Goal: Communication & Community: Answer question/provide support

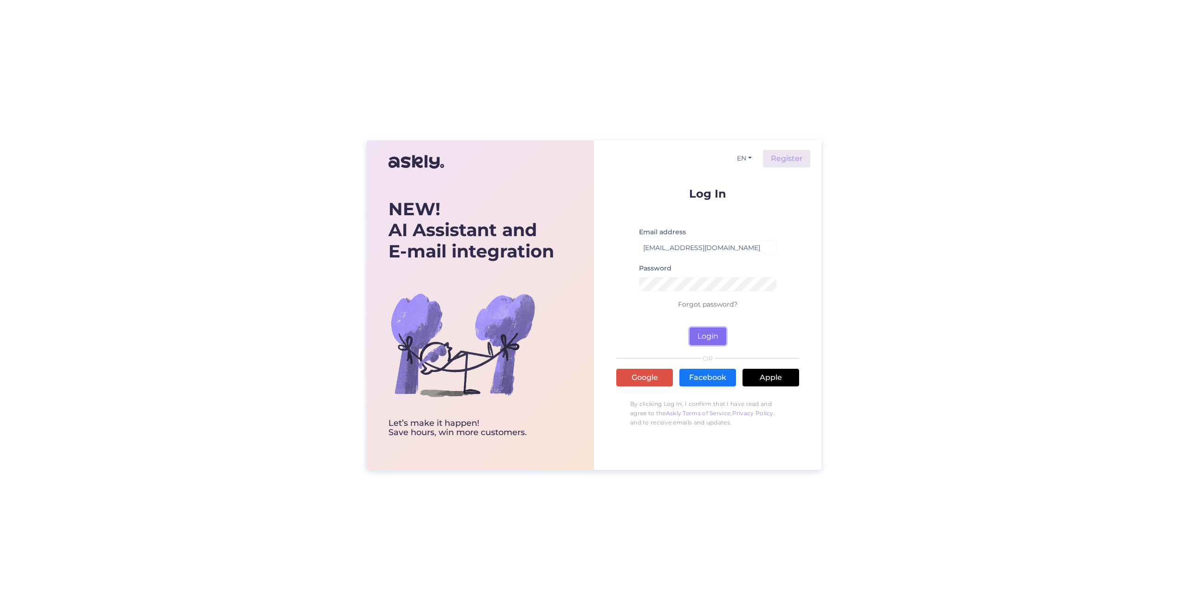
click at [701, 341] on button "Login" at bounding box center [708, 337] width 37 height 18
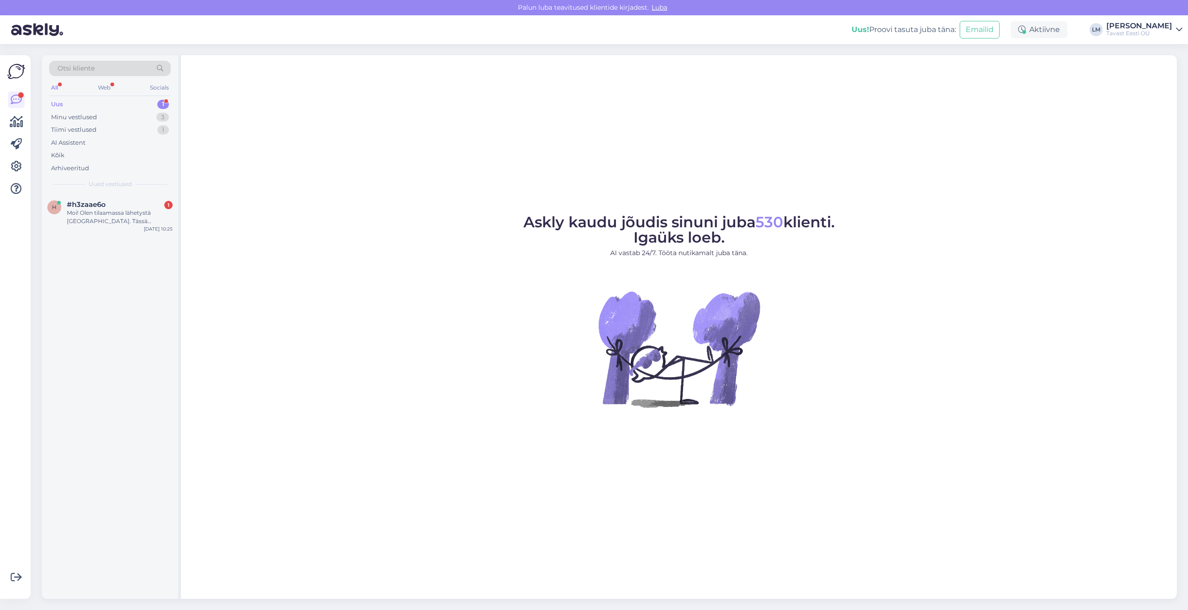
click at [81, 108] on div "Uus 1" at bounding box center [110, 104] width 122 height 13
click at [98, 213] on div "Moi! Olen tilaamassa lähetystä Kotkaan. Tässä pyydetään valitsemaan pick up poi…" at bounding box center [120, 217] width 106 height 17
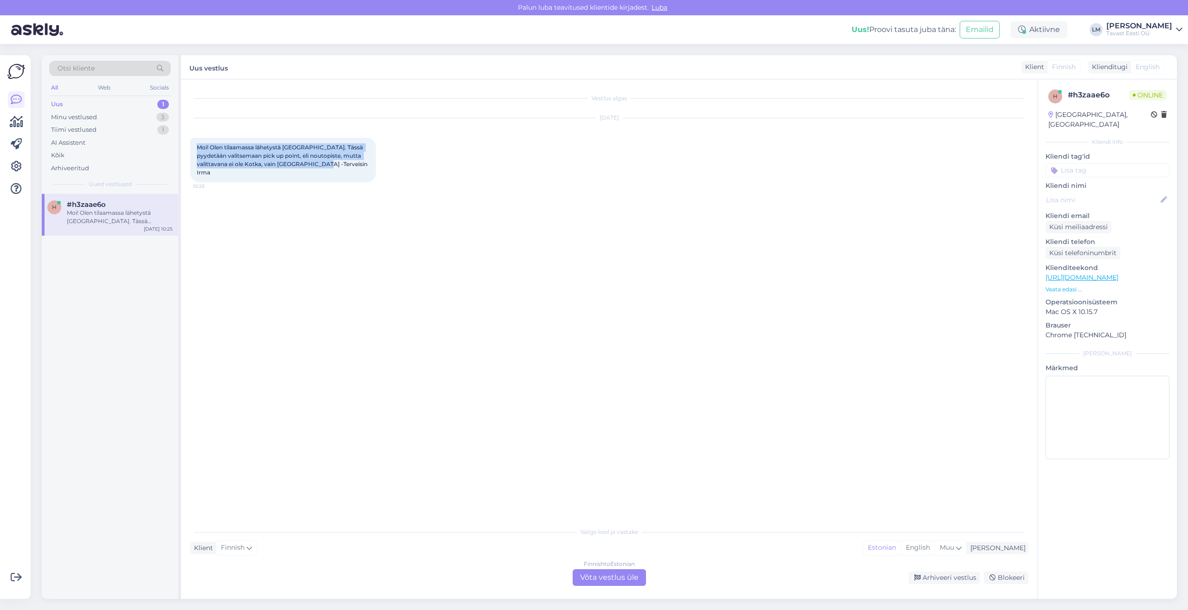
drag, startPoint x: 319, startPoint y: 168, endPoint x: 193, endPoint y: 145, distance: 128.4
click at [193, 145] on div "Moi! Olen tilaamassa lähetystä Kotkaan. Tässä pyydetään valitsemaan pick up poi…" at bounding box center [283, 160] width 186 height 45
copy span "Moi! Olen tilaamassa lähetystä Kotkaan. Tässä pyydetään valitsemaan pick up poi…"
click at [246, 549] on div "Finnish" at bounding box center [236, 548] width 41 height 15
click at [617, 578] on div "Finnish to Estonian Võta vestlus üle" at bounding box center [609, 577] width 73 height 17
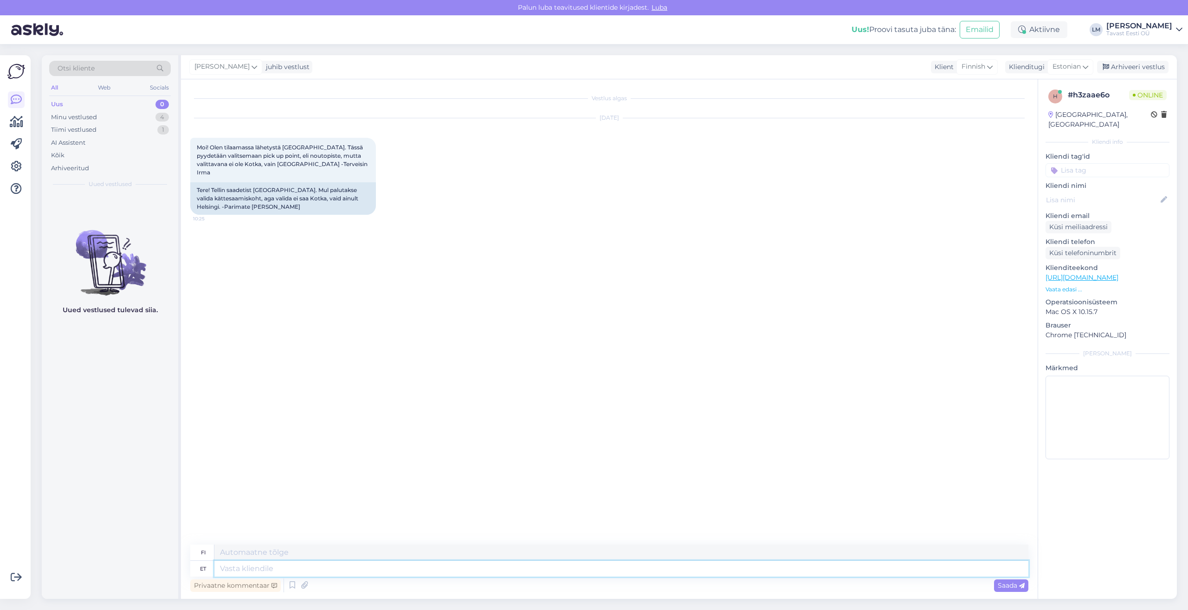
click at [238, 568] on textarea at bounding box center [621, 569] width 814 height 16
type textarea "Tere!"
type textarea "Hei!"
type textarea "Tere! Täname"
type textarea "Hei! Kiitos"
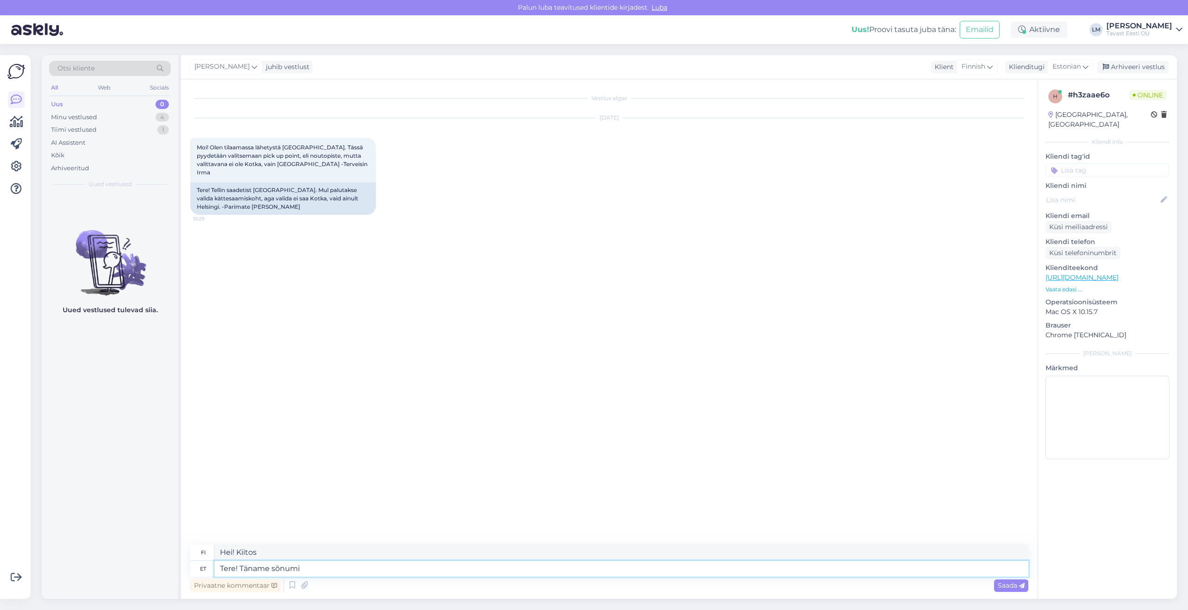
type textarea "Tere! Täname sõnumi"
type textarea "Hei! Kiitos viestistäsi."
type textarea "Tere! Täna"
type textarea "Hei! Kiitos"
type textarea "Tere!"
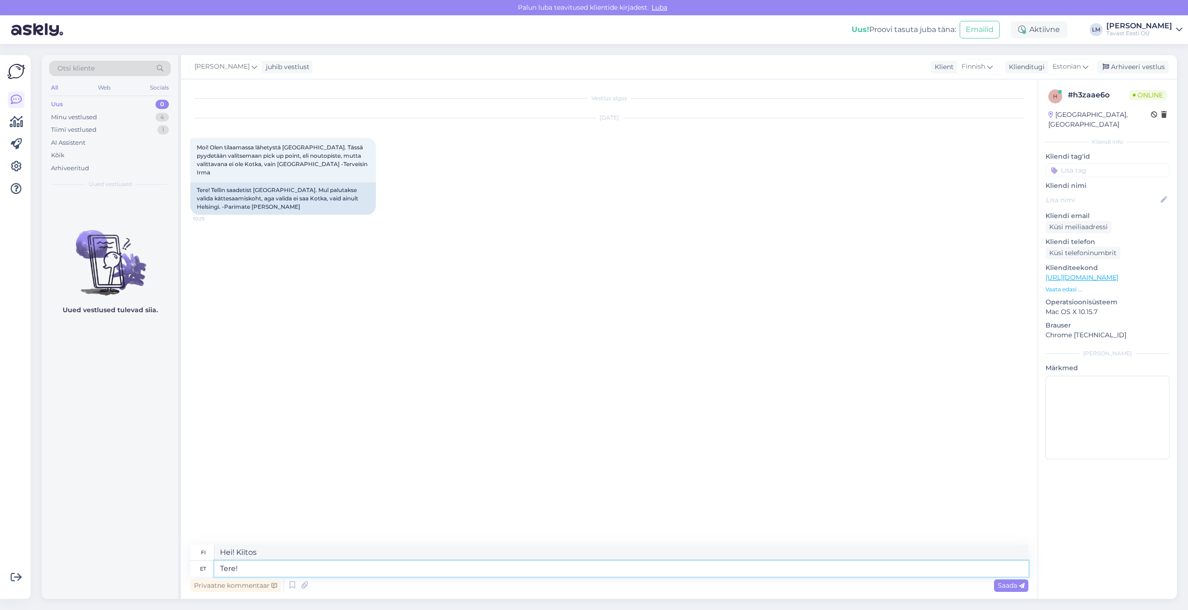
type textarea "Hei!"
type textarea "Tere! Kohe u"
type textarea "Hei! Heti"
type textarea "Tere! Kohe uurime."
type textarea "Hei! Selvitämme asiaa heti."
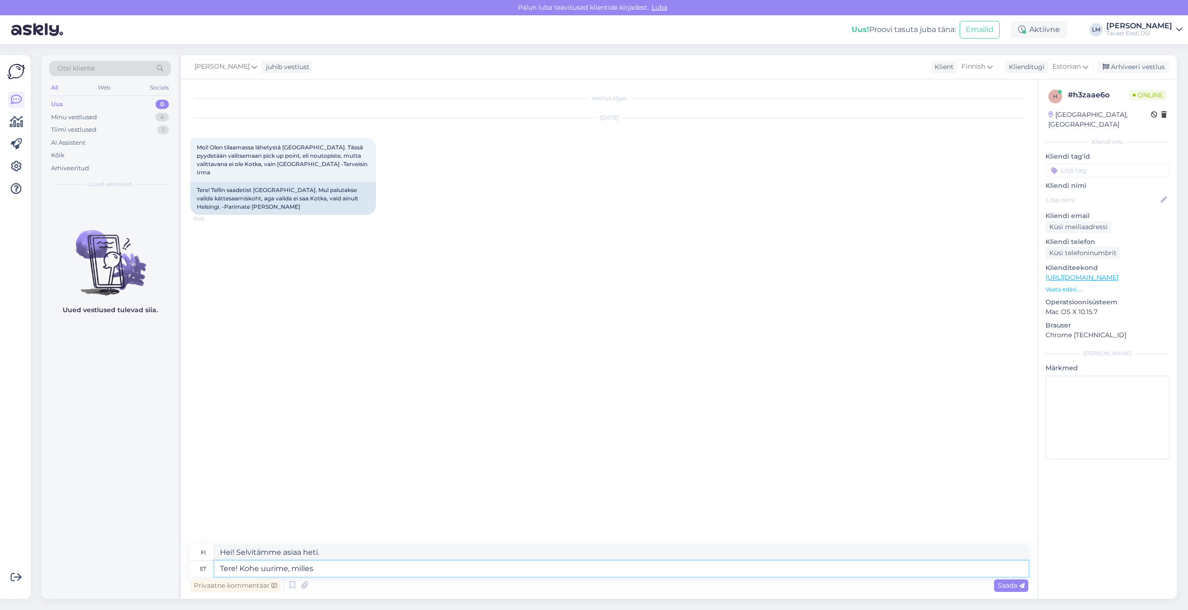
type textarea "Tere! Kohe uurime, milles a"
type textarea "Hei! Selvitämme heti, mitä"
type textarea "Tere! Kohe uurime, milles asi. Ü"
type textarea "Hei! Selvitämme asiaa heti."
type textarea "Tere! Kohe uurime, milles asi. Üks he"
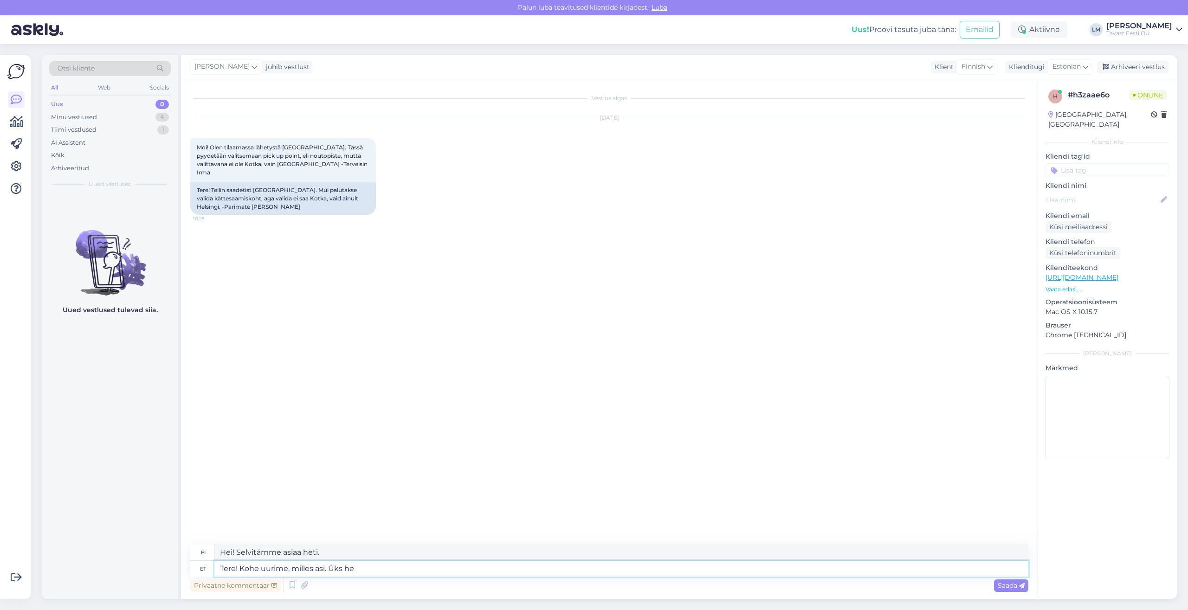
type textarea "Hei! Selvitämme asiaa heti. Yksi"
type textarea "Tere! Kohe uurime, milles asi. Üks hetk."
type textarea "Hei! Selvitämme, mitä on meneillään. Odota hetki."
type textarea "Tere! Kohe uurime, milles asi. Üks hetk."
click at [996, 585] on div "Saada" at bounding box center [1011, 586] width 34 height 13
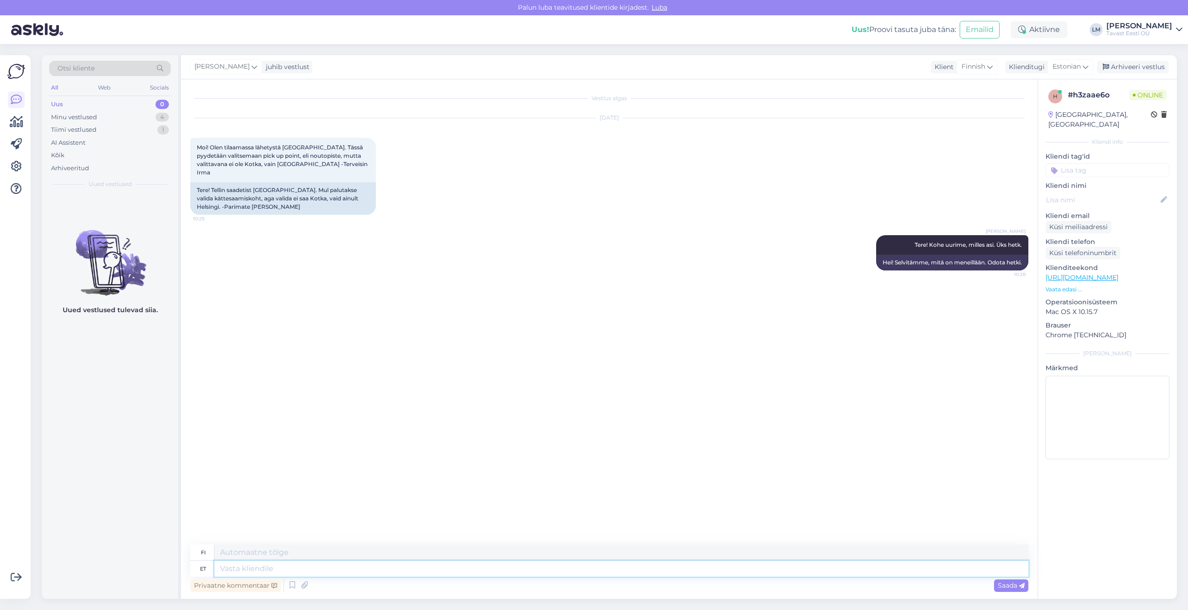
click at [289, 571] on textarea at bounding box center [621, 569] width 814 height 16
type textarea "K"
type textarea "Kas p"
type textarea "On"
type textarea "Kas palun tä"
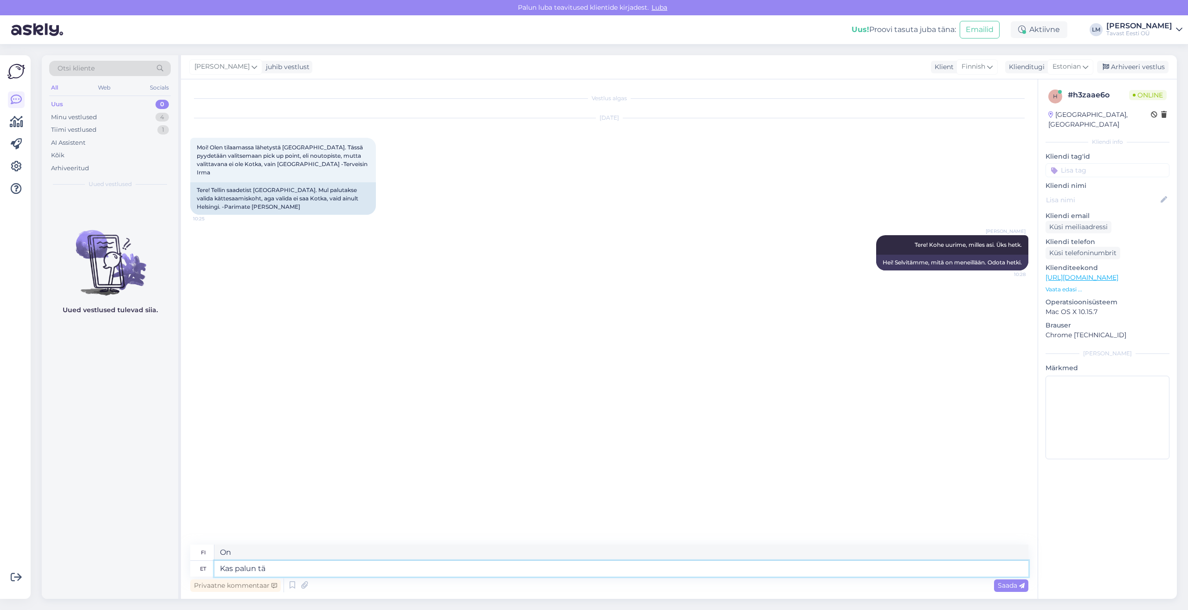
type textarea "Voinko kiitos"
type textarea "Kas palun täpsustaksite, m"
type textarea "Voisitko selventää,"
type textarea "Kas palun täpsustaksite, mis t"
type textarea "Voisitko selventää, mitä"
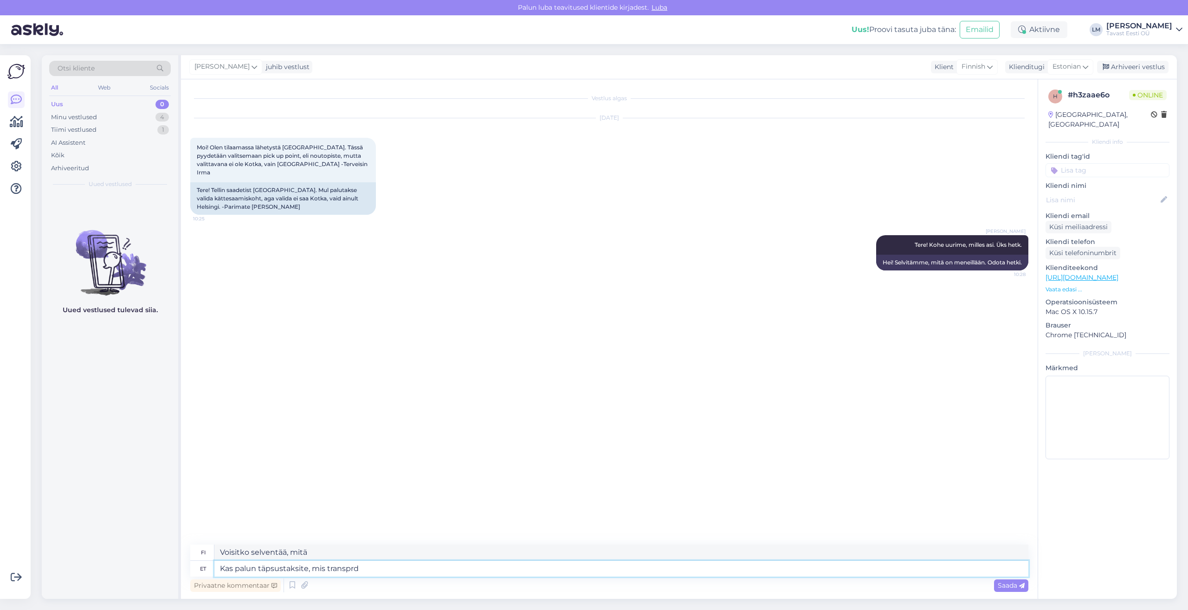
type textarea "Kas palun täpsustaksite, mis transprdi"
type textarea "Voisitko tarkentaa, mikä kuljetusväline?"
type textarea "Kas palun täpsustaksite, mis transp"
type textarea "Voisitko tarkentaa, mikä siirto"
type textarea "Kas palun täpsustaksite, mis transpo"
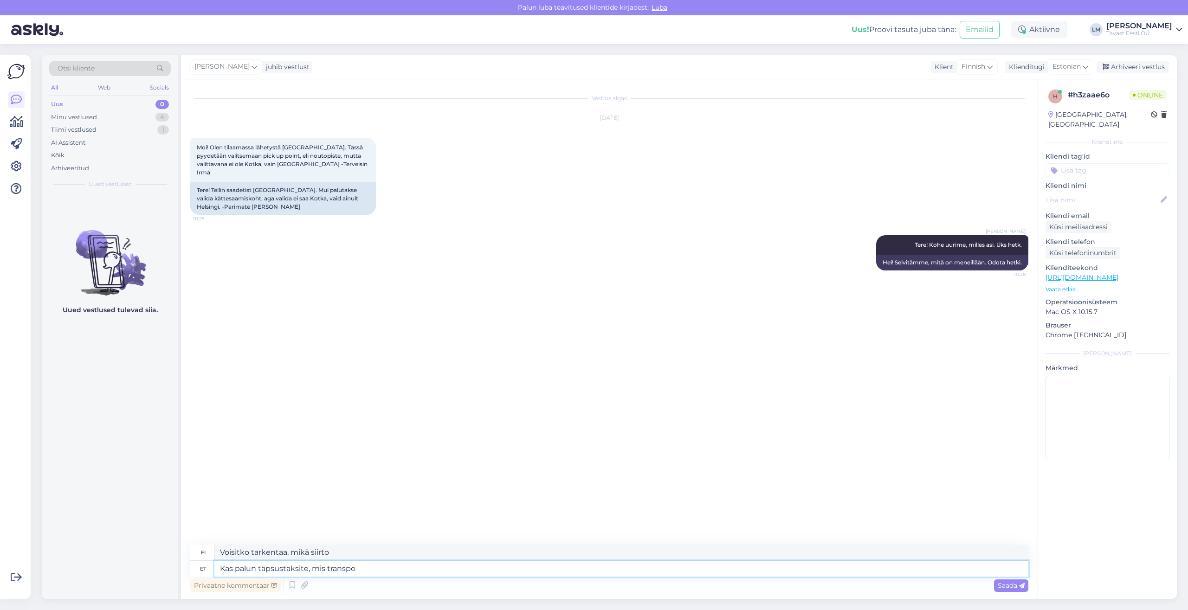
type textarea "Voisitko tarkentaa, mikä kuljetus"
type textarea "Kas palun täpsustaksite, mis transpordiv"
type textarea "Voisitko tarkentaa, mikä kuljetusmuoto"
type textarea "Kas palun täpsustaksite, mis transpordiviisi j"
type textarea "Voisitko tarkentaa, mikä kuljetusmuoto on kyseessä?"
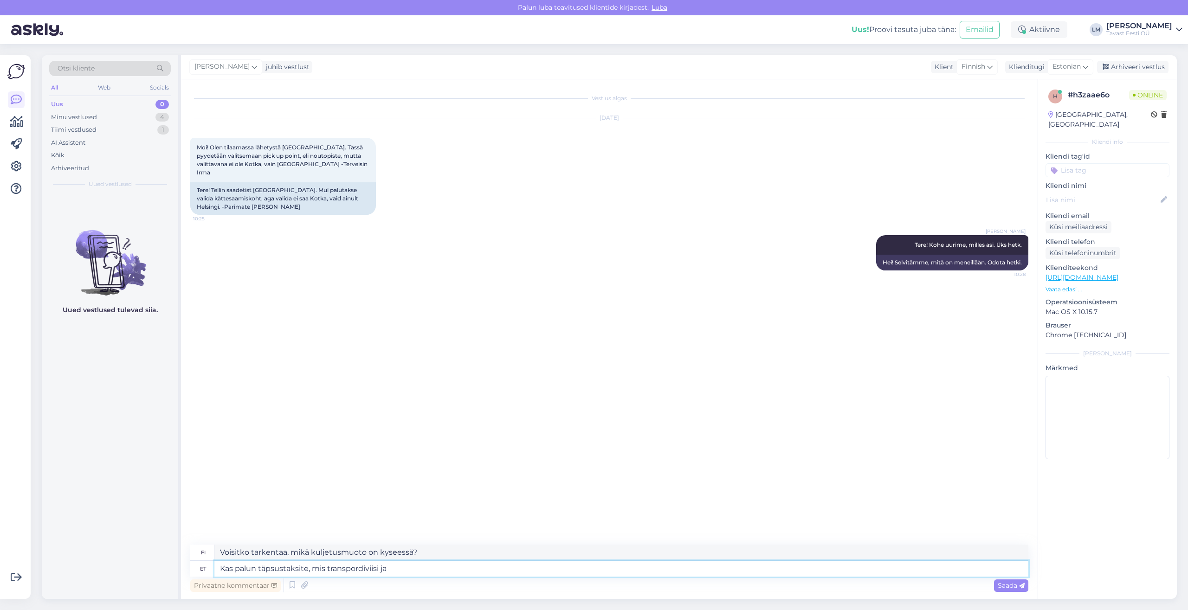
type textarea "Kas palun täpsustaksite, mis transpordiviisi ja"
type textarea "Voisitko tarkentaa, mikä kulkuväline ja"
type textarea "Kas palun täpsustaksite, mis transpordiviisi ja mille"
type textarea "Voisitko tarkentaa, mikä kuljetusmuoto ja mikä"
type textarea "Kas palun täpsustaksite, mis transpordiviisi ja mille vedaja va"
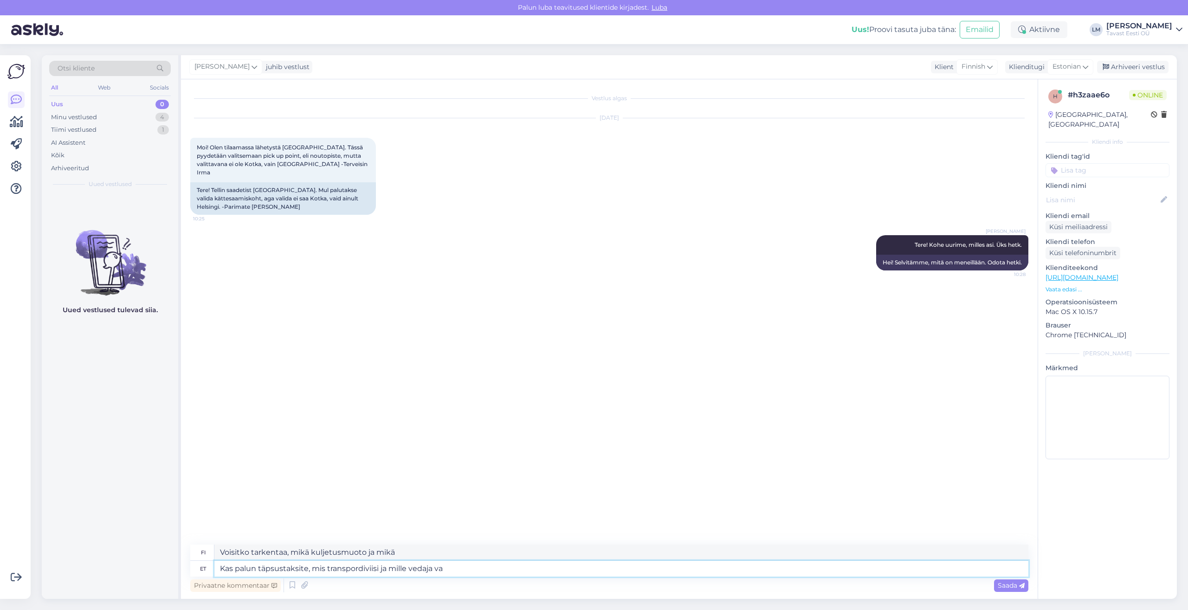
type textarea "Voisitko tarkentaa, mikä kuljetusmuoto ja mikä kuljetusyhtiö on kyseessä?"
type textarea "Kas palun täpsustaksite, mis transpordiviisi ja"
type textarea "Voisitko tarkentaa, mikä kuljetusmuoto ja mikä"
type textarea "Kas palun täpsustaksite, mis transpordiviisi"
type textarea "Voisitko tarkentaa, mikä kulkuväline ja"
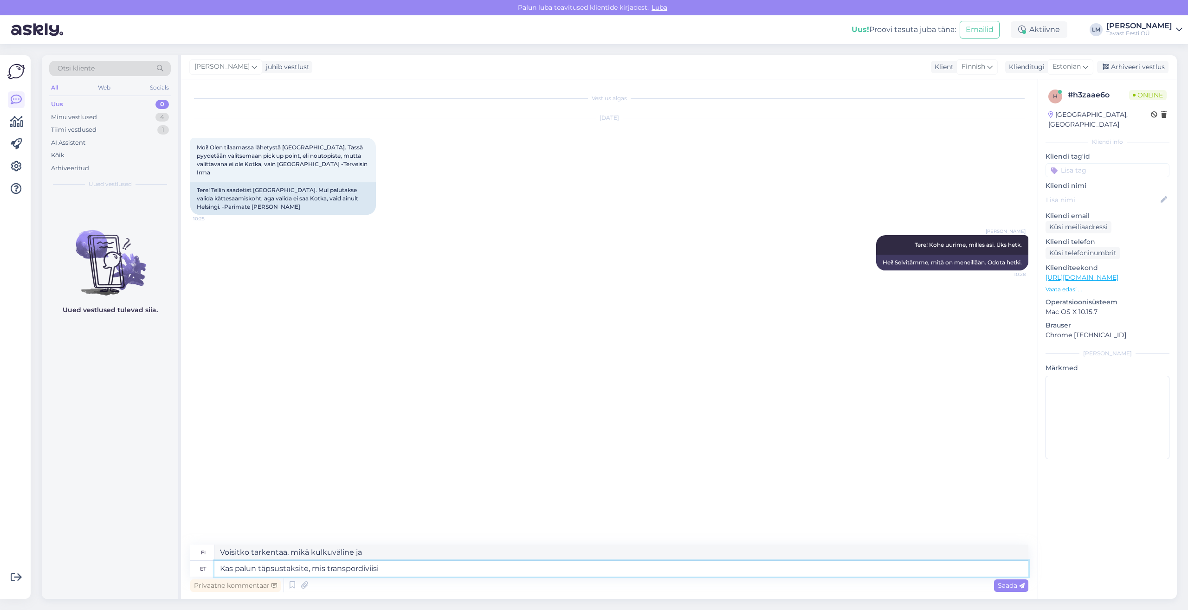
type textarea "Kas palun täpsustaksite, mis transpordiviisi"
type textarea "Voisitko tarkentaa, mikä kuljetusmuoto on kyseessä?"
type textarea "Kas palun täpsustaksite, mis transpordiviisi jamillist ve"
type textarea "Voisitko tarkentaa, mikä kuljetusmuoto ja mistä maasta?"
type textarea "Kas palun täpsustaksite, mis transpordiviisi jamillist vedajat"
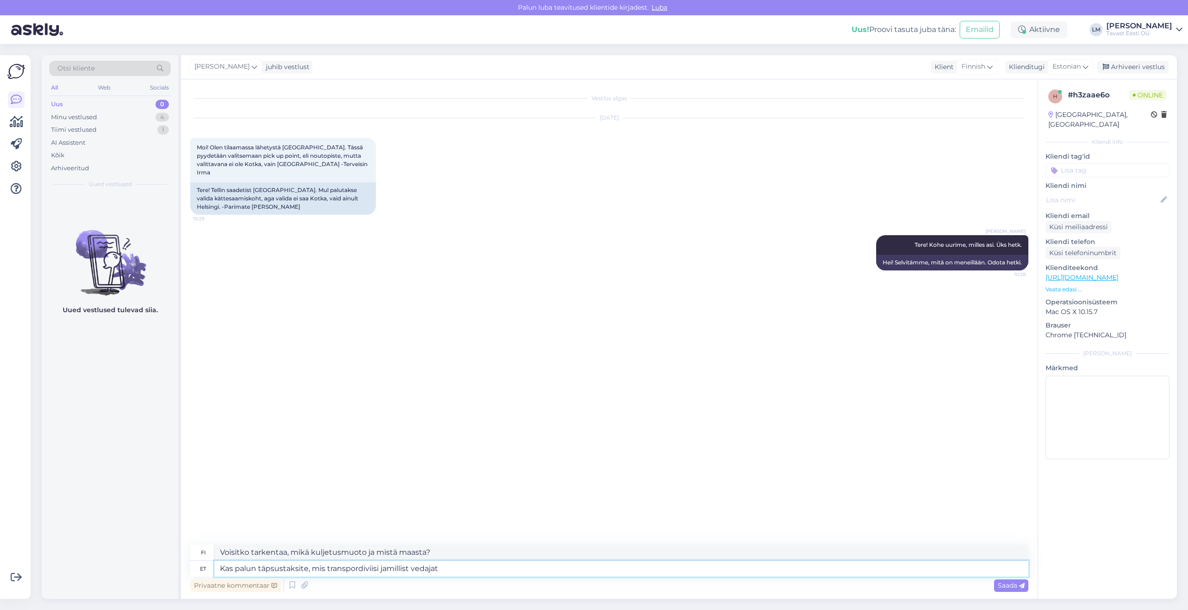
type textarea "Voisitteko täsmentää, millä kuljetustavalla ja minkä tyyppistä lastia kuljeteta…"
type textarea "Kas palun täpsustaksite, mis transpordiviisi jamillist vedajat so"
type textarea "Voisitko tarkentaa, mikä kuljetusmuoto ja mikä kuljetusyhtiö on kyseessä?"
type textarea "Kas palun täpsustaksite, mis transpordiviisi jamillist vedajat soovite kas"
type textarea "Voisitko tarkentaa, minkä kuljetusmuodon ja kuljetusyrityksen haluat?"
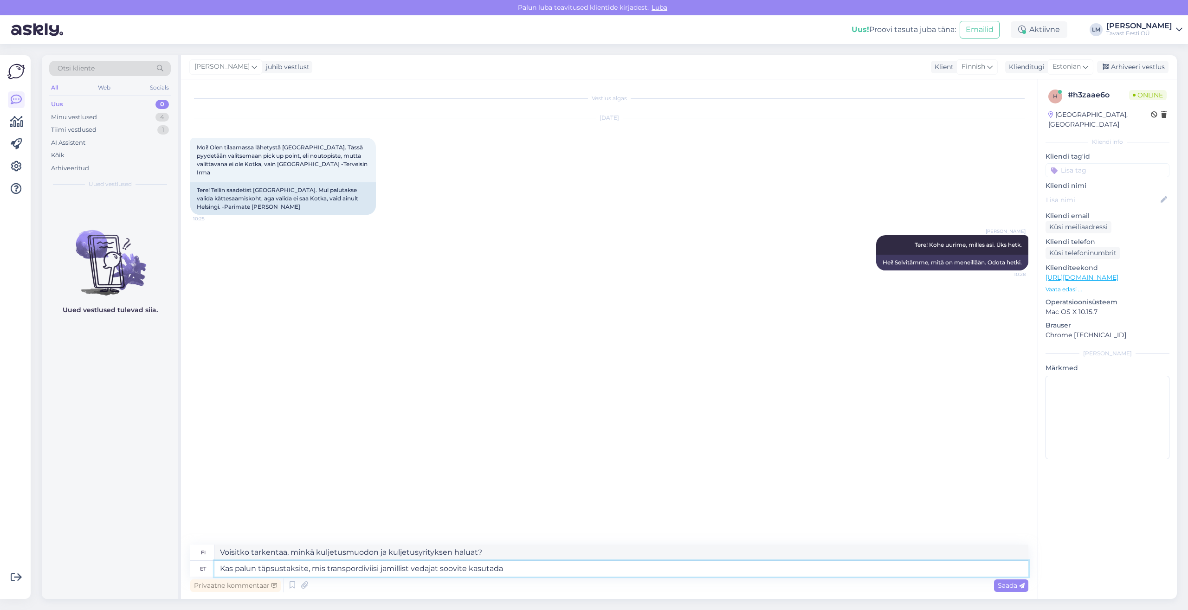
type textarea "Kas palun täpsustaksite, mis transpordiviisi jamillist vedajat soovite kasutada?"
type textarea "Voisitko tarkentaa, mitä kuljetusmuotoa ja mitä kuljetusyritystä haluaisit käyt…"
click at [387, 572] on textarea "Kas palun täpsustaksite, mis transpordiviisi jamillist vedajat soovite kasutada?" at bounding box center [621, 569] width 814 height 16
type textarea "Kas palun täpsustaksite, mis transpordiviisi ja millist vedajat soovite kasutad…"
click at [1007, 588] on span "Saada" at bounding box center [1011, 585] width 27 height 8
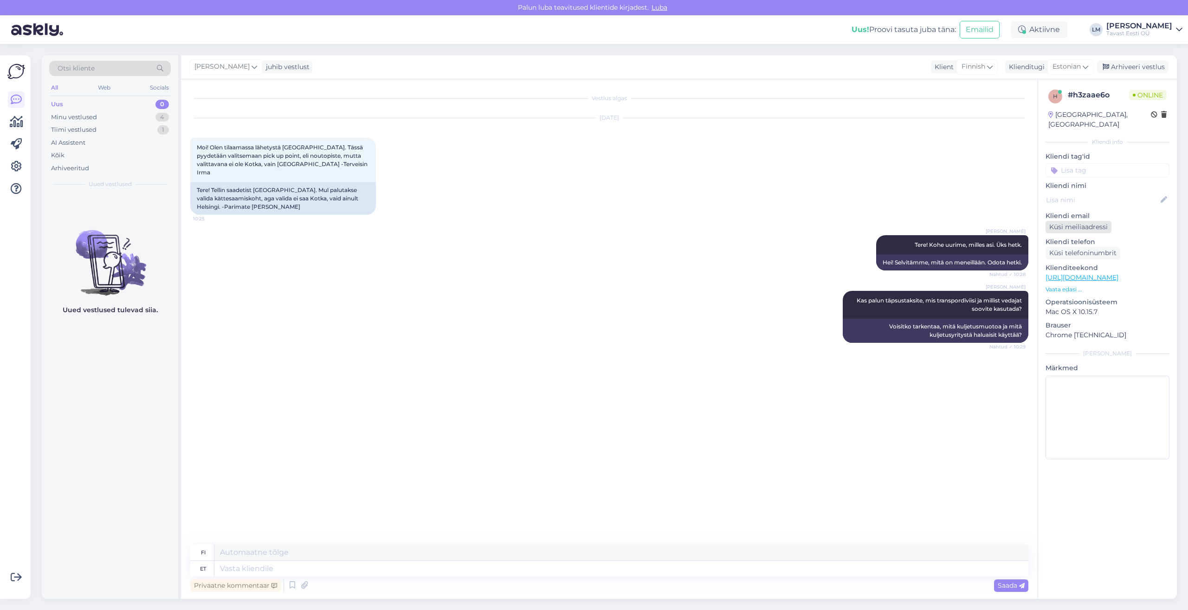
click at [1081, 221] on div "Küsi meiliaadressi" at bounding box center [1079, 227] width 66 height 13
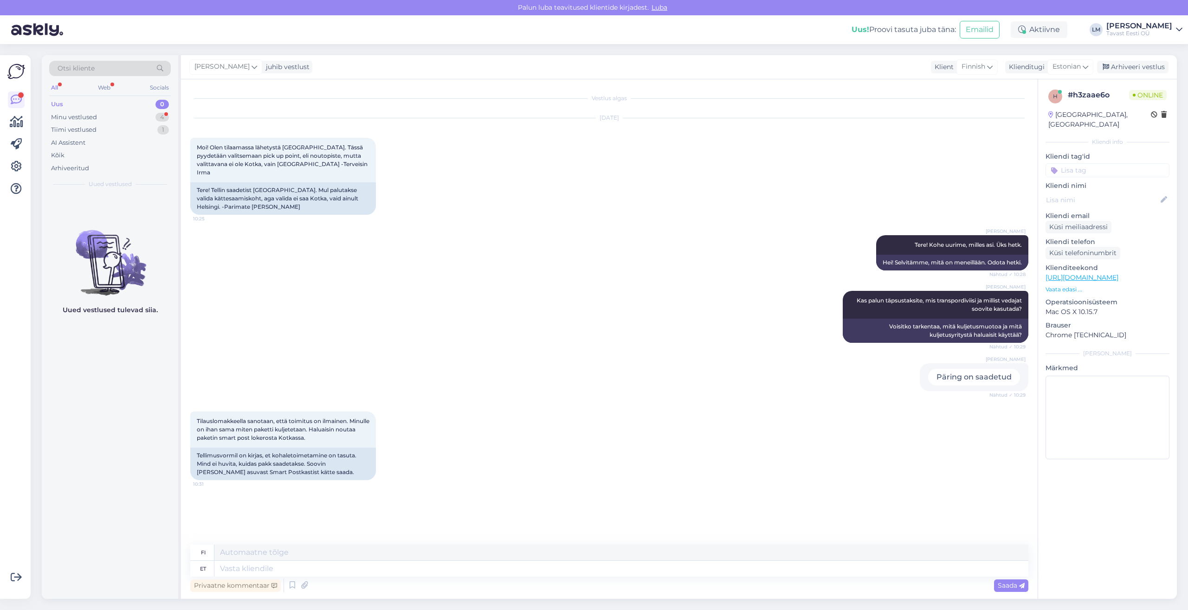
click at [285, 477] on div "Tilauslomakkeella sanotaan, että toimitus on ilmainen. Minulle on ihan sama mit…" at bounding box center [609, 445] width 838 height 89
click at [268, 568] on textarea at bounding box center [621, 569] width 814 height 16
type textarea "KOhe u"
type textarea "NYT"
type textarea "K"
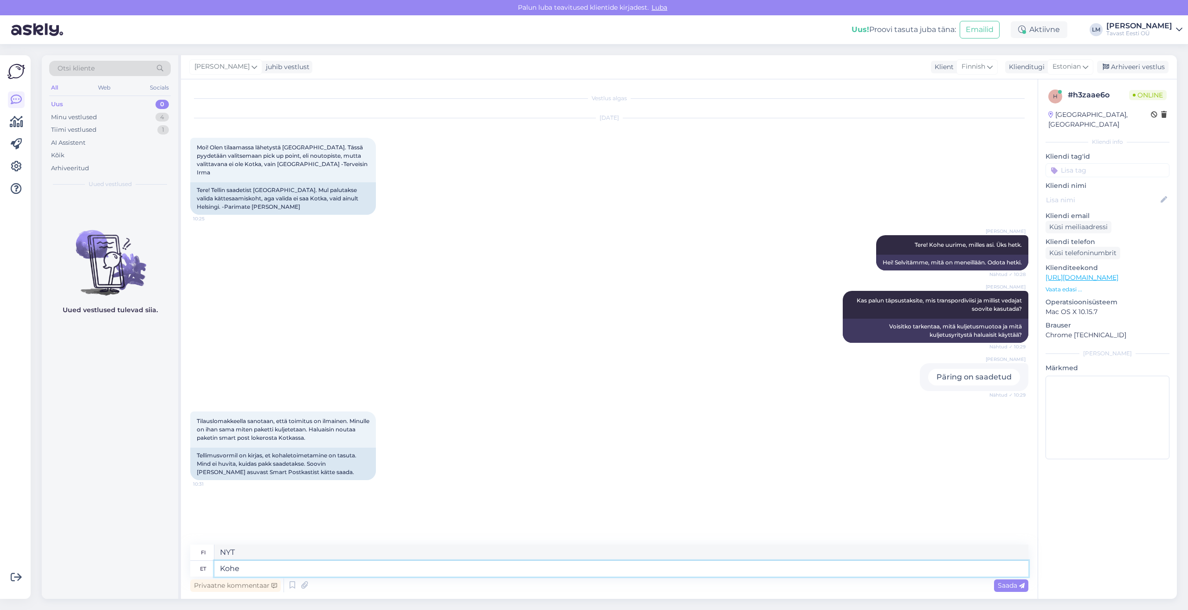
type textarea "Kohe"
type textarea "Heti"
type textarea "Kohe uurime, m"
type textarea "Tutkimme asiaa välittömästi,"
type textarea "Kohe uurime, mis v"
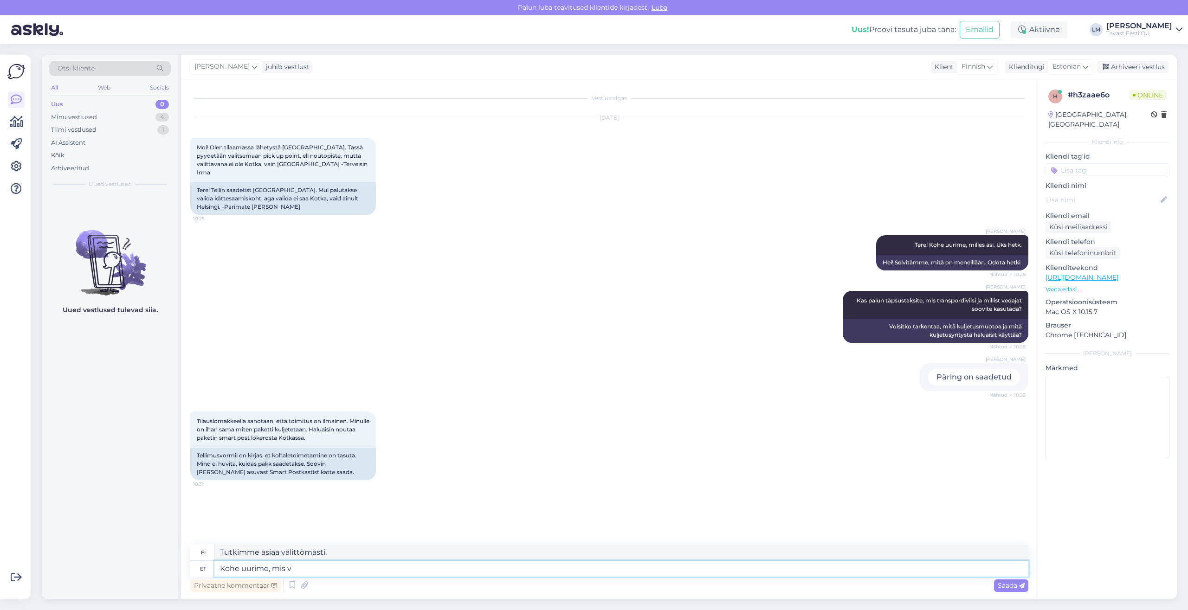
type textarea "Otetaan selvää, mitä"
type textarea "Kohe uurime, mis võib o"
type textarea "Tutkitaanpa heti, mitä voisi"
type textarea "Kohe uurime, mis võib olla pro"
type textarea "Tutkitaanpa heti, mitä voisi olla"
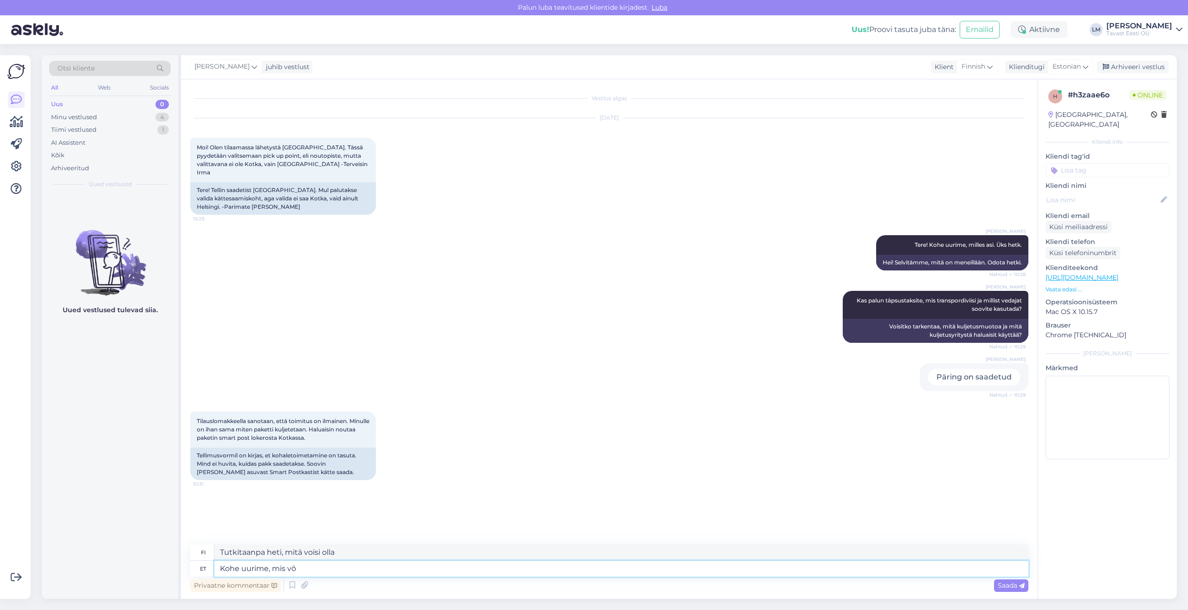
type textarea "Kohe uurime, mis v"
type textarea "Tutkitaanpa heti, mitä voisi"
type textarea "Kohe uurime, mis"
type textarea "Otetaan selvää, mitä"
type textarea "Kohe uurime, miks e"
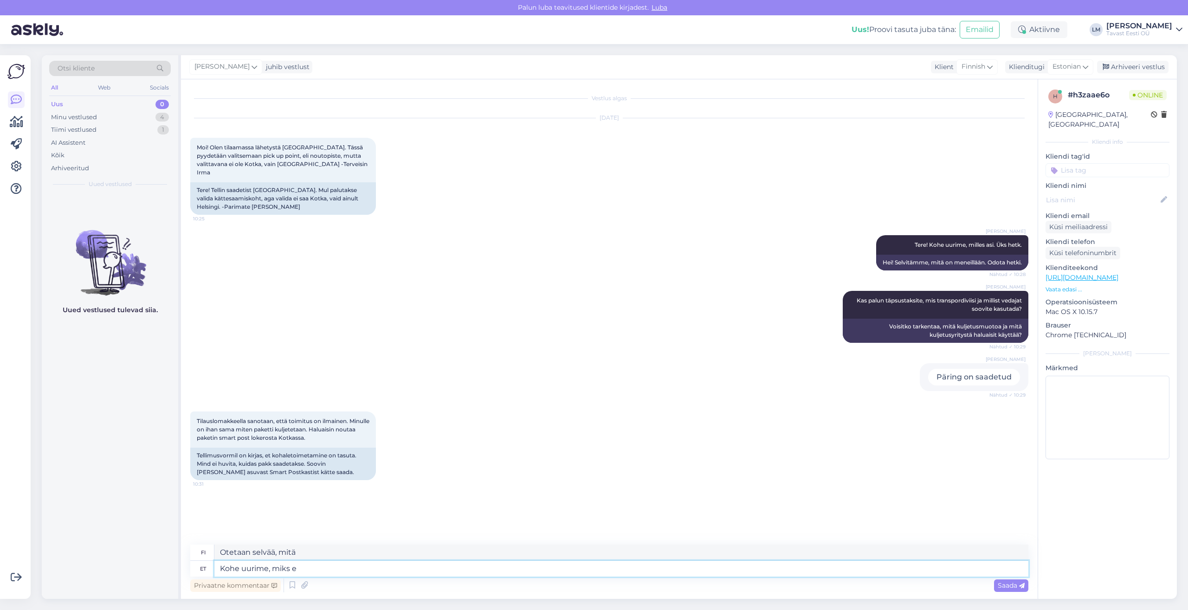
type textarea "Selvitetäänpä heti miksi."
type textarea "Kohe uurime, miks ei"
type textarea "Selvitämme heti, miksi ei."
type textarea "Kohe uurime, miks ei ole K"
type textarea "Selvitämme välittömästi, miksi näin ei ole"
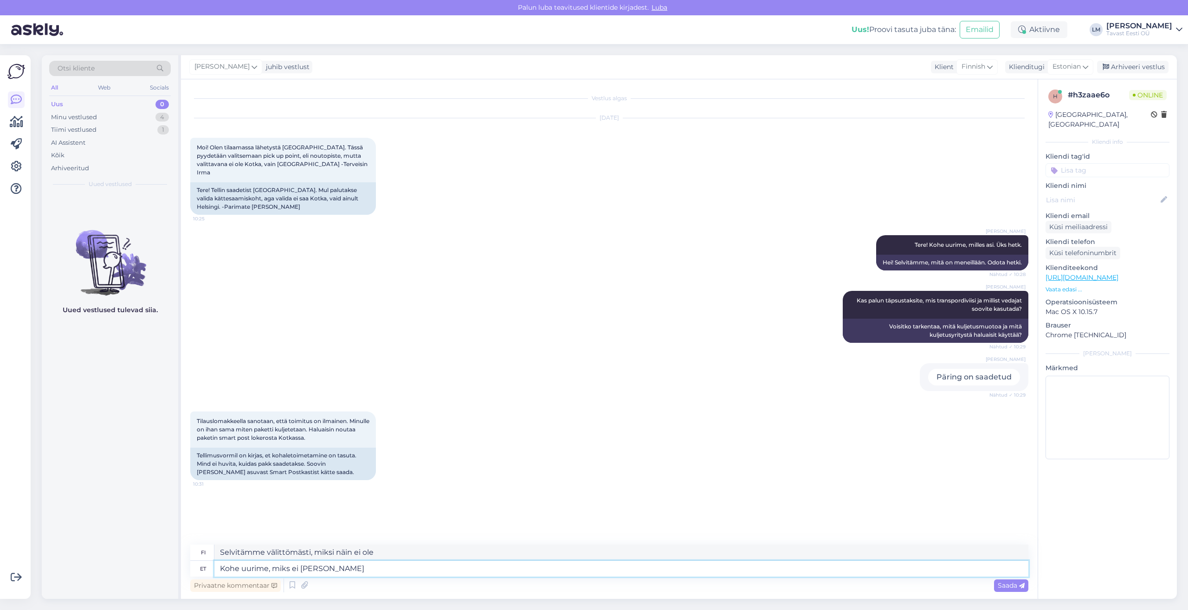
type textarea "Kohe uurime, miks ei ole Kotka"
type textarea "Selvitämme välittömästi, miksi Kotkaa ei ole."
type textarea "Kohe uurime, miks ei ole Kotka valikute se"
type textarea "Selvitämme välittömästi, miksi Kotka ei ole vaihtoehtojen joukossa."
type textarea "Kohe uurime, miks ei ole Kotka valikute seas."
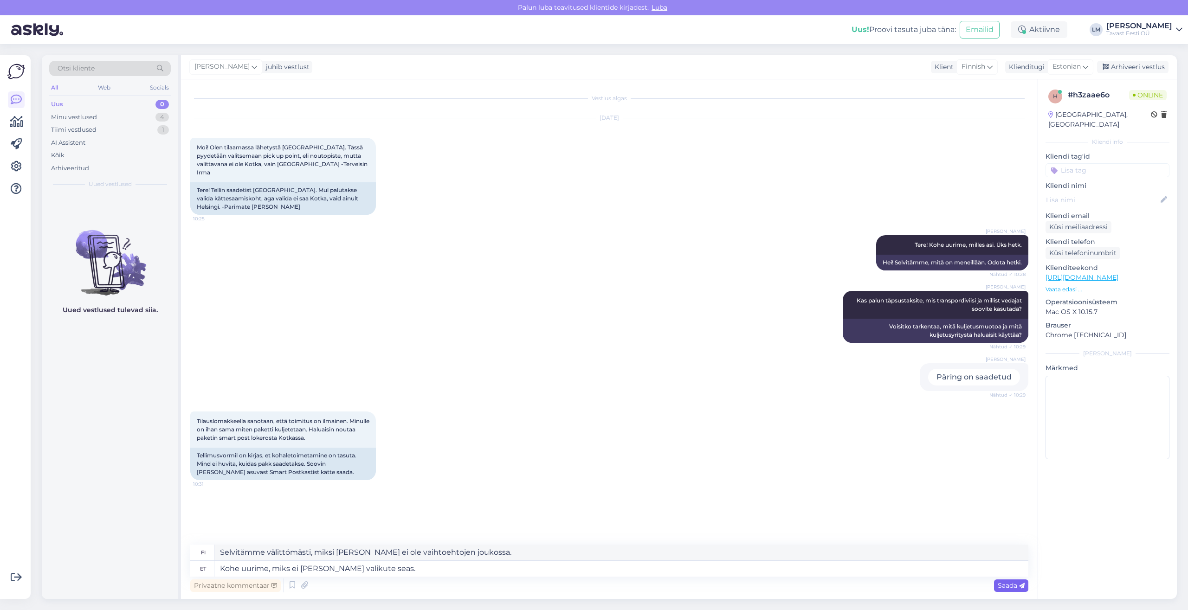
click at [1008, 588] on span "Saada" at bounding box center [1011, 585] width 27 height 8
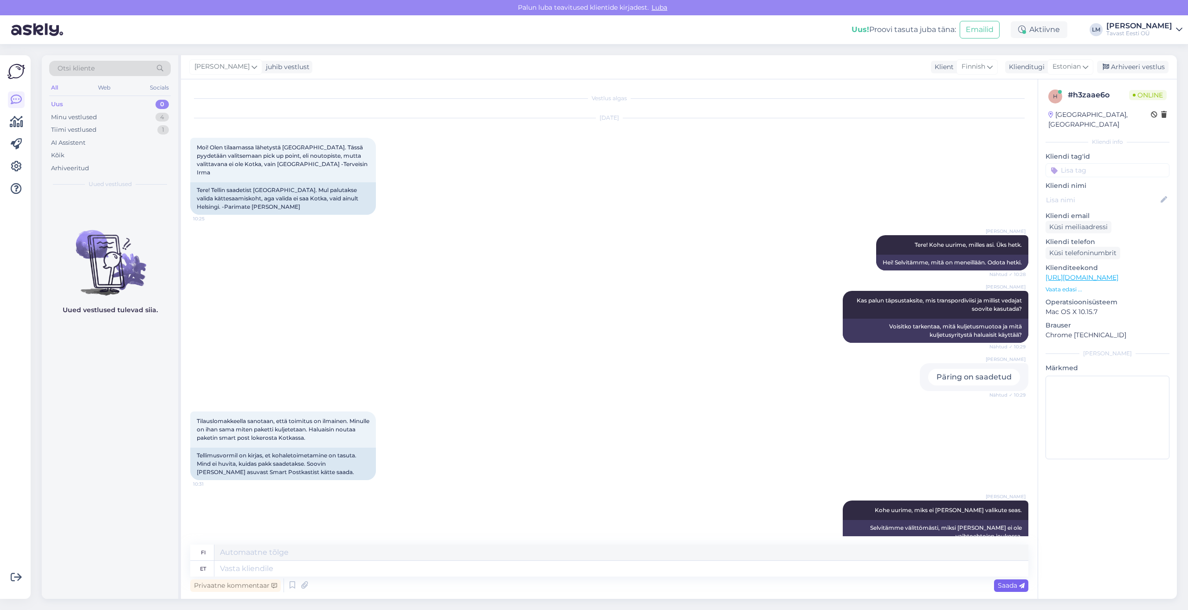
scroll to position [10, 0]
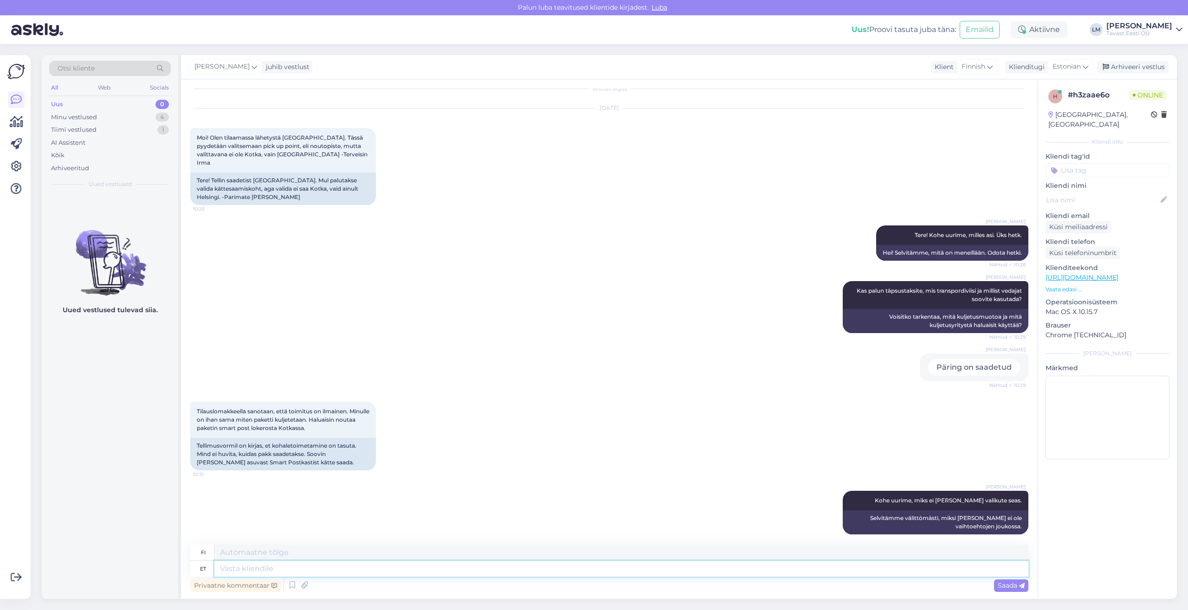
click at [278, 568] on textarea at bounding box center [621, 569] width 814 height 16
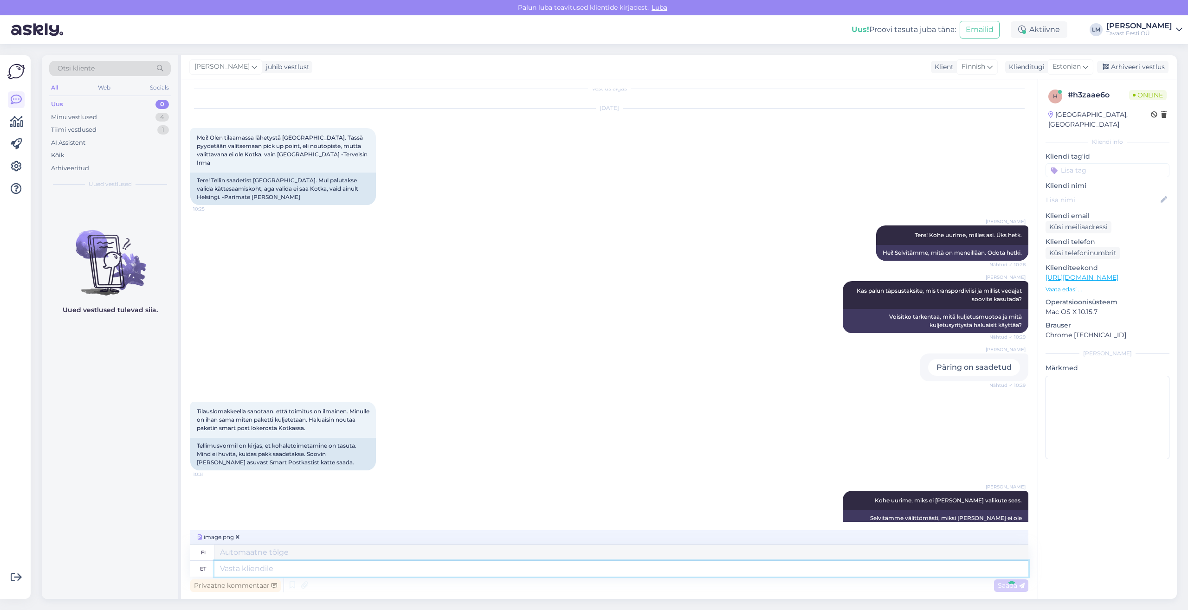
scroll to position [68, 0]
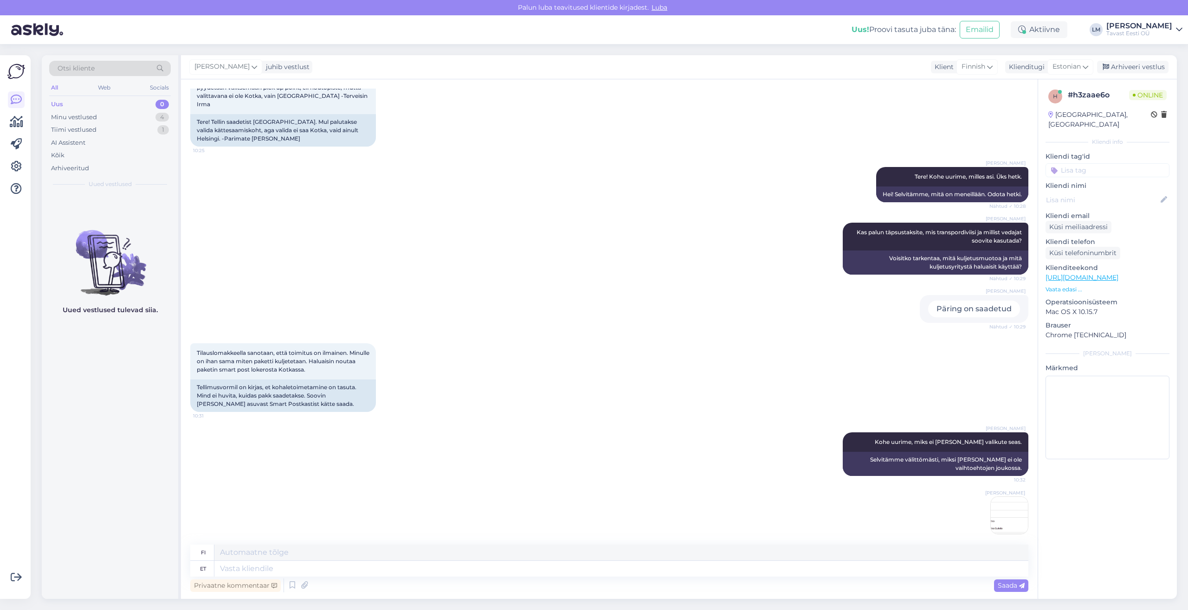
click at [1003, 507] on img at bounding box center [1009, 515] width 37 height 37
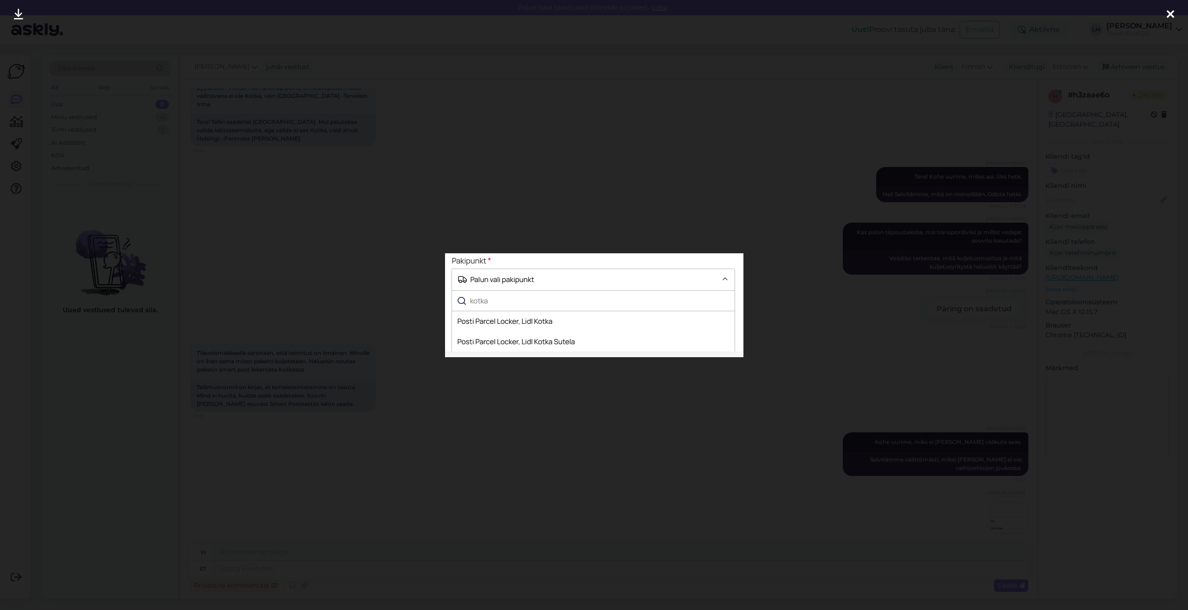
click at [1169, 13] on icon at bounding box center [1170, 15] width 7 height 12
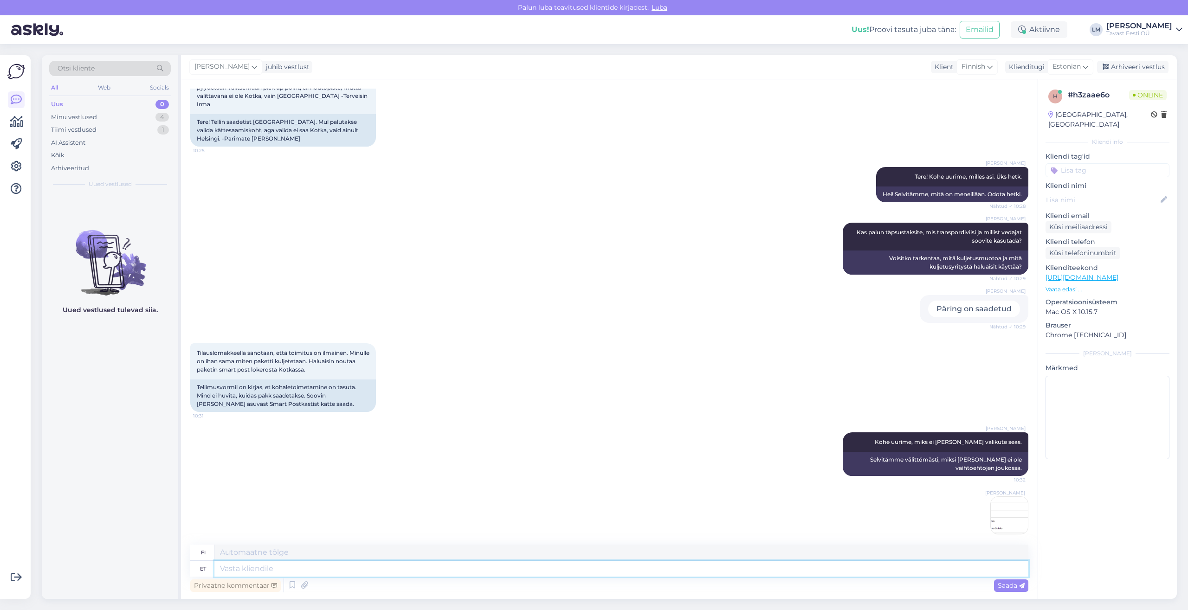
click at [668, 569] on textarea at bounding box center [621, 569] width 814 height 16
type textarea "Kas"
type textarea "On"
type textarea "Kas te"
type textarea "Oletko sinä"
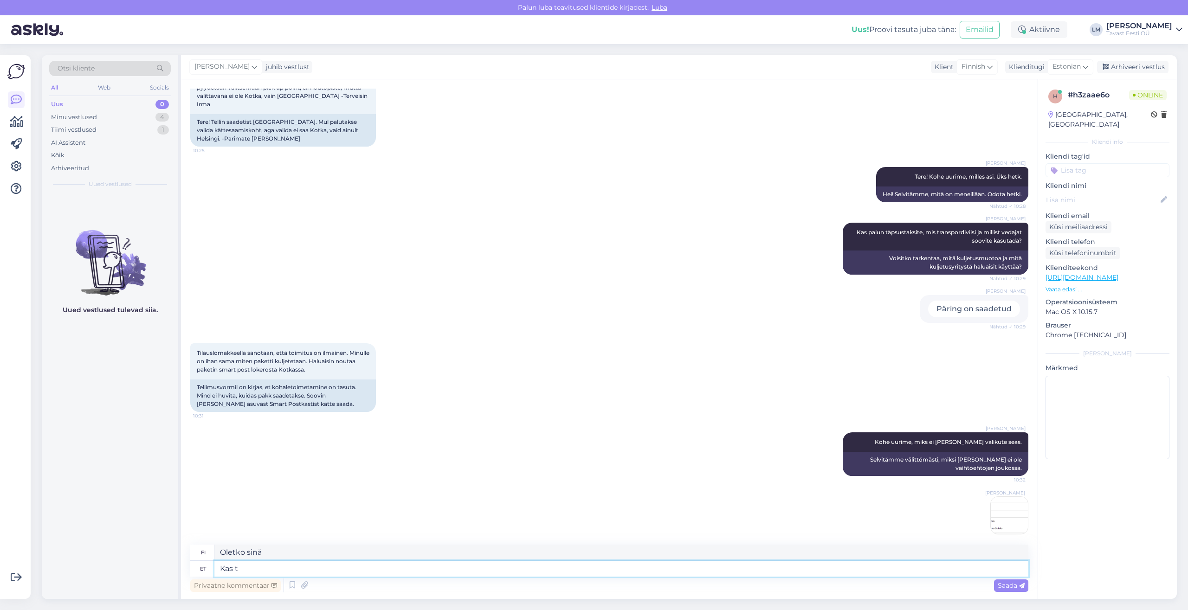
type textarea "Kas"
type textarea "On"
type textarea "Kas näete"
type textarea "Näetkö?"
type textarea "Kas näete kassas s"
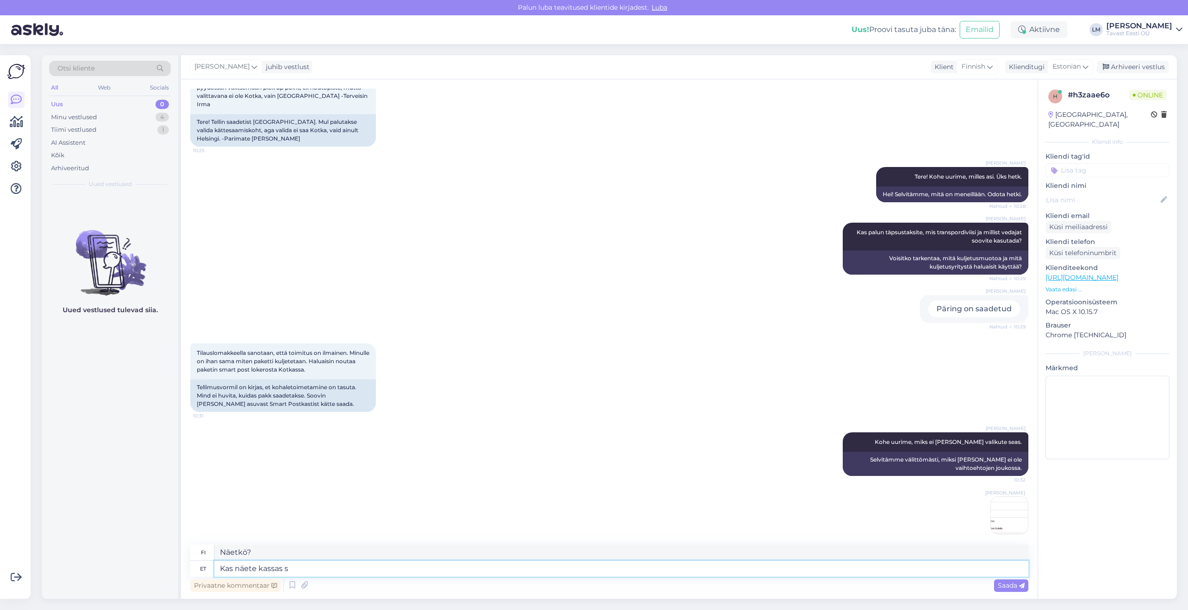
type textarea "Näetkö kassalle?"
type textarea "Kas näete kassas samasugust"
type textarea "Näetkö kassalla saman?"
type textarea "Kas näete kassas samasugust vaadet?"
type textarea "Näetkö kassalla samanlaisen näkymän?"
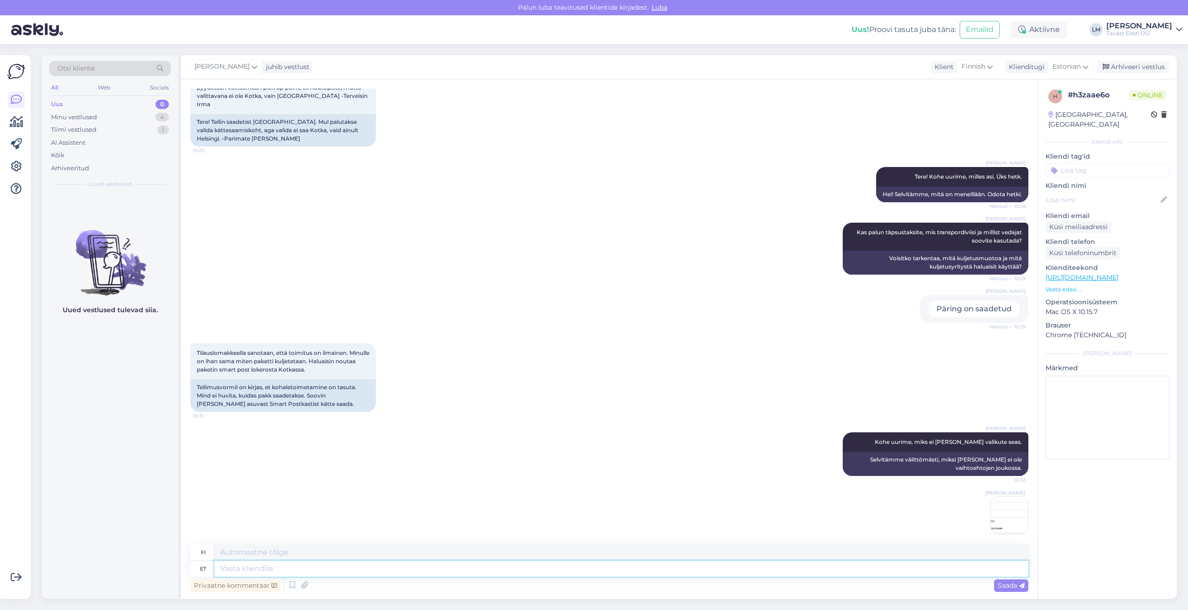
scroll to position [124, 0]
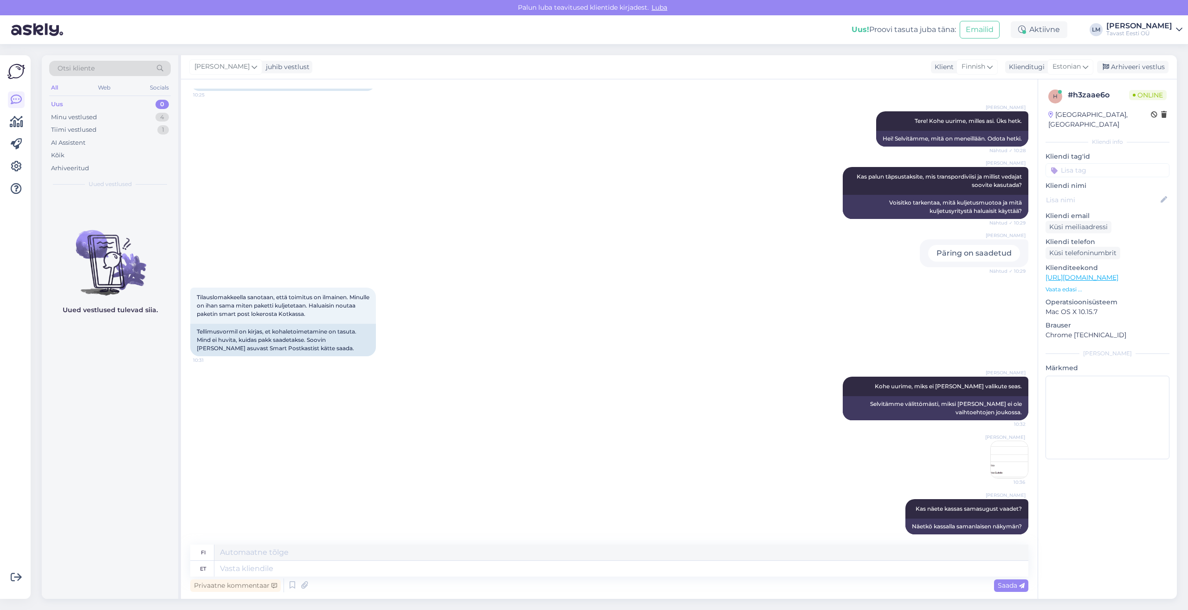
click at [1002, 441] on img at bounding box center [1009, 459] width 37 height 37
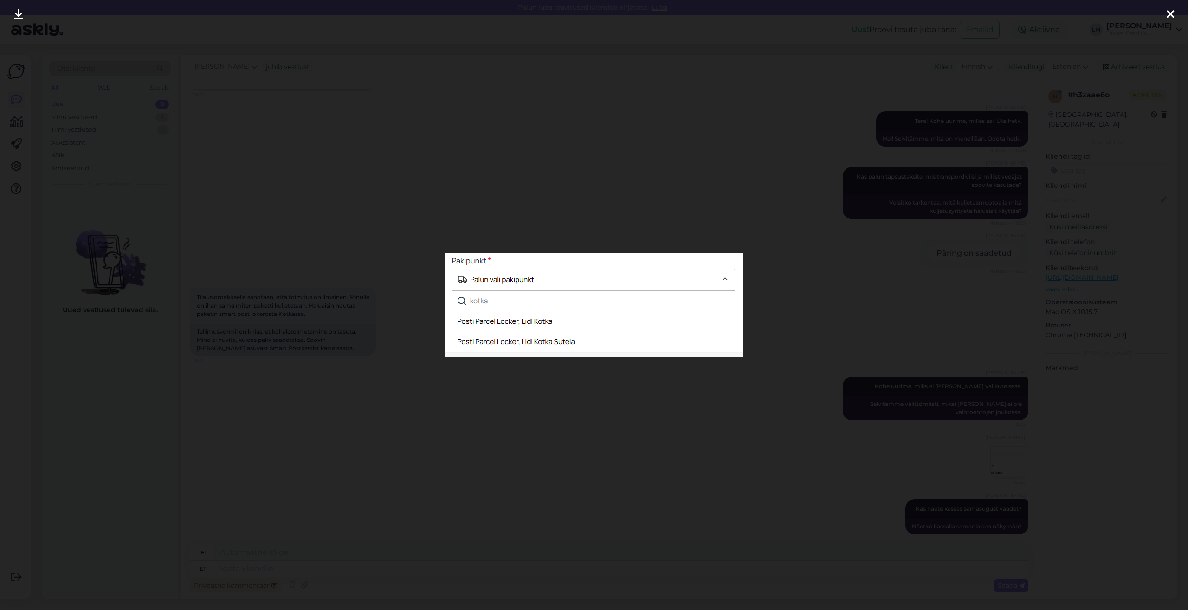
click at [1172, 13] on icon at bounding box center [1170, 15] width 7 height 12
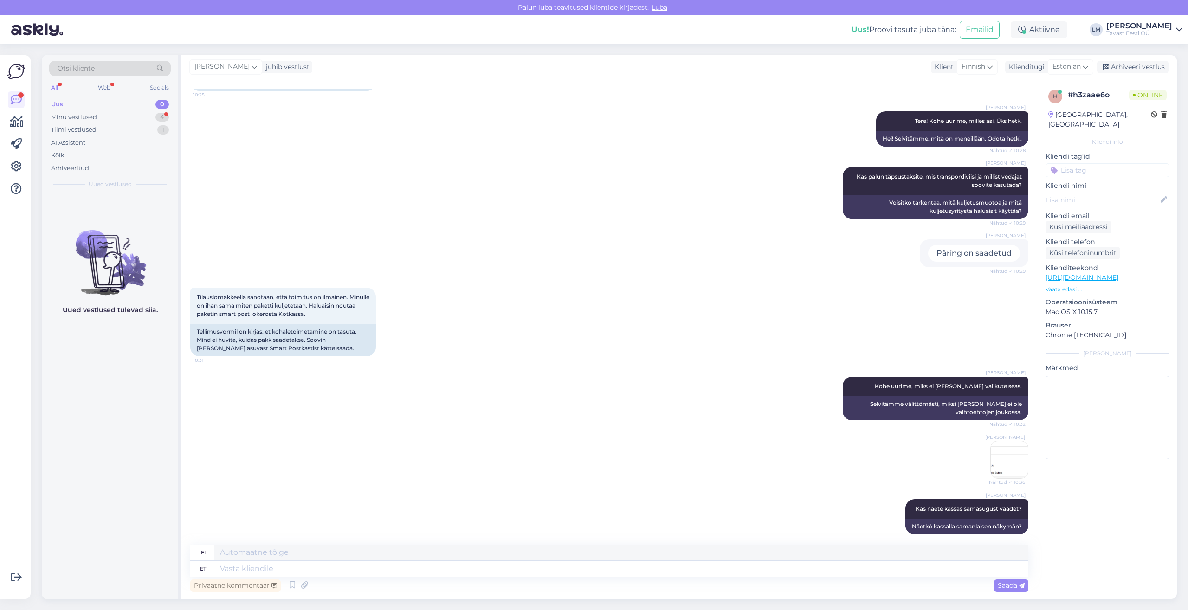
scroll to position [180, 0]
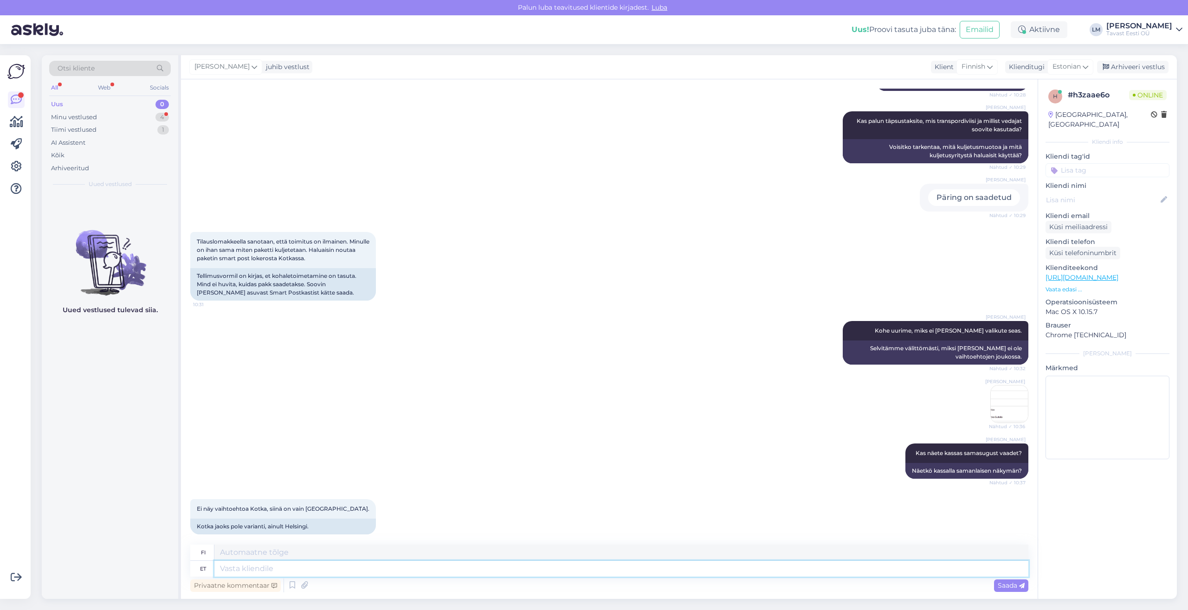
click at [243, 569] on textarea at bounding box center [621, 569] width 814 height 16
click at [1002, 386] on img at bounding box center [1009, 404] width 37 height 37
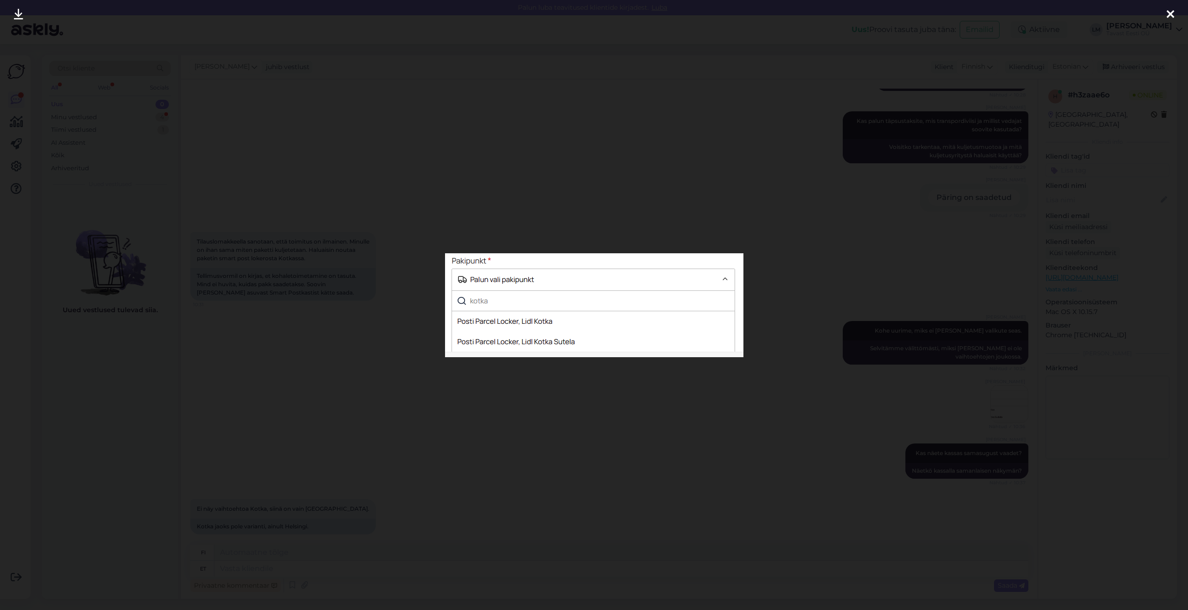
click at [1172, 16] on icon at bounding box center [1170, 15] width 7 height 12
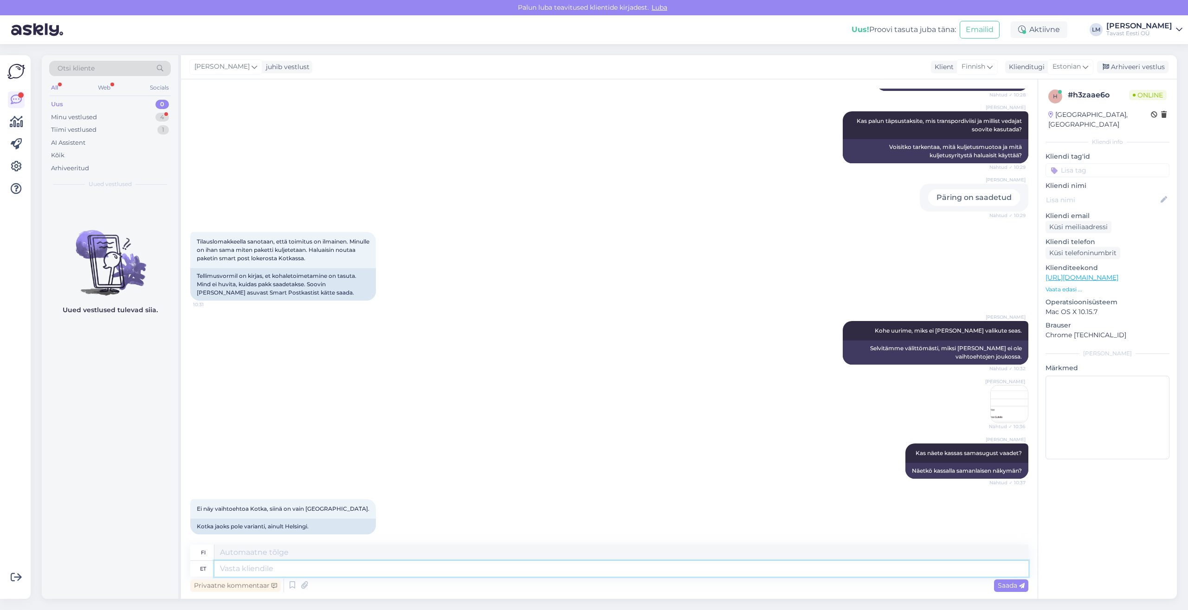
click at [279, 570] on textarea at bounding box center [621, 569] width 814 height 16
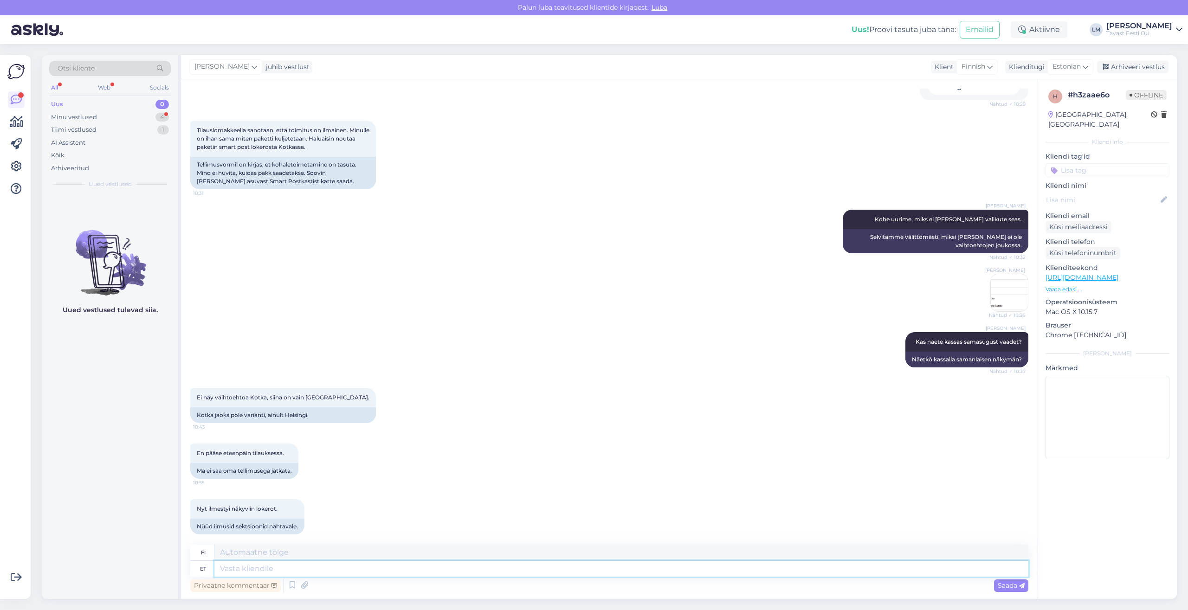
click at [233, 574] on textarea at bounding box center [621, 569] width 814 height 16
type textarea "Rõõm k"
type textarea "Ilo"
type textarea "Rõõm kuulda"
type textarea "Mukava kuulla."
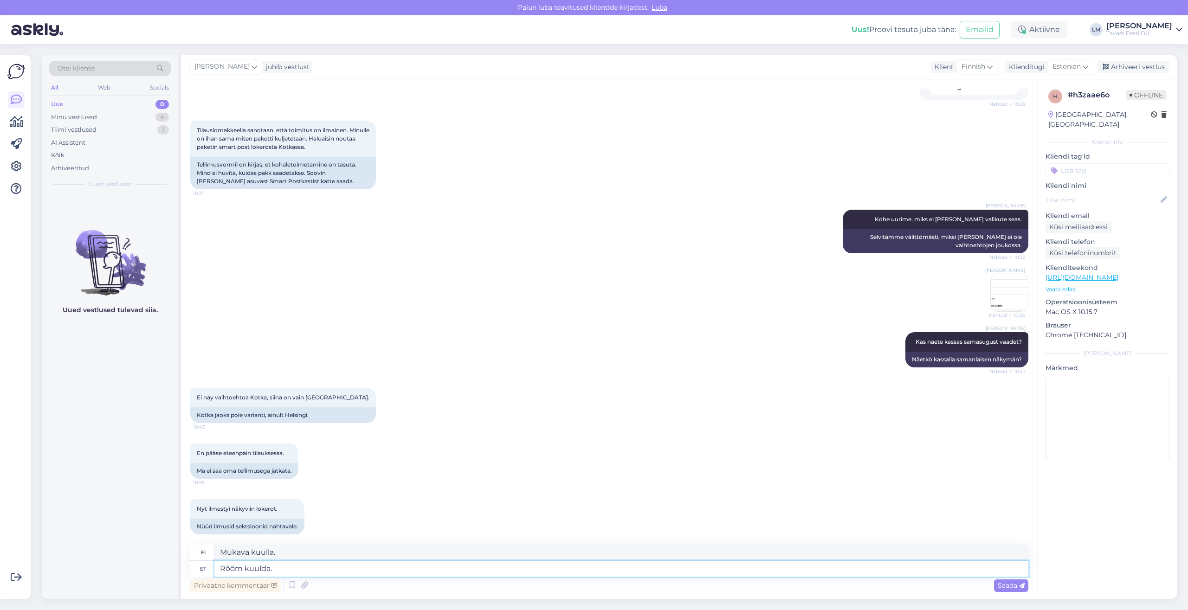
type textarea "Rõõm kuulda."
type textarea "Ilo kuulla tuon."
type textarea "Rõõm kuulda. Kui"
type textarea "Mukava kuulla. Jos"
type textarea "Rõõm kuulda. Kui tekib v"
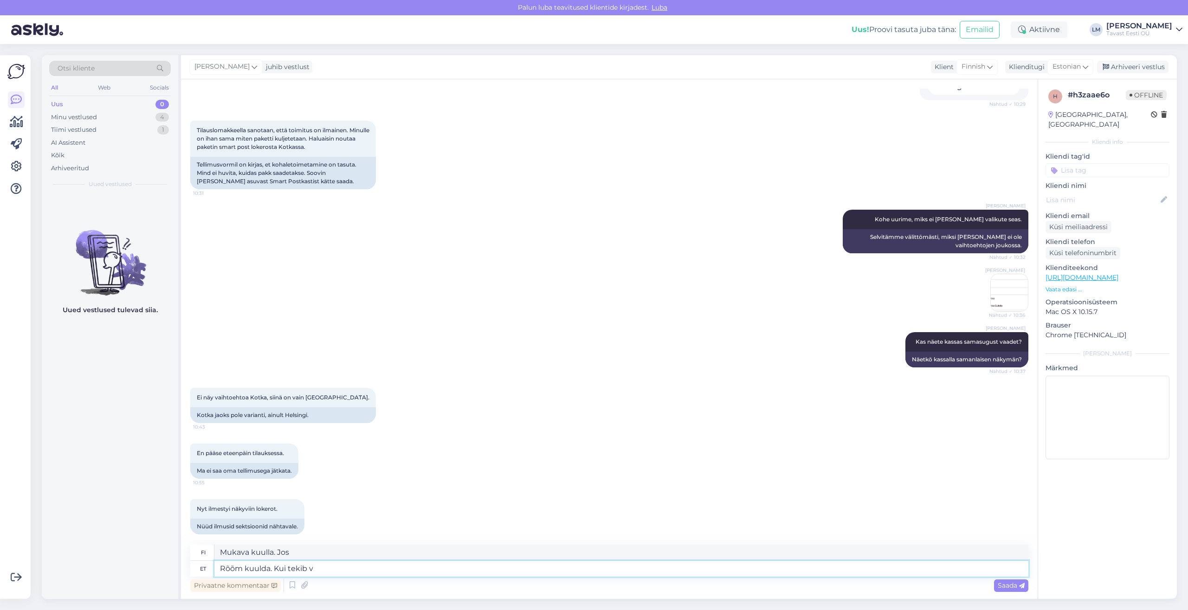
type textarea "Mukava kuulla. Jos on jotain"
type textarea "Rõõm kuulda. Kui tekib veel rp"
type textarea "Mukava kuulla. Jos lisää on"
type textarea "Rõõm kuulda. Kui tekib veel prob"
type textarea "Mukava kuulla. Jos on lisää hyviä puolia"
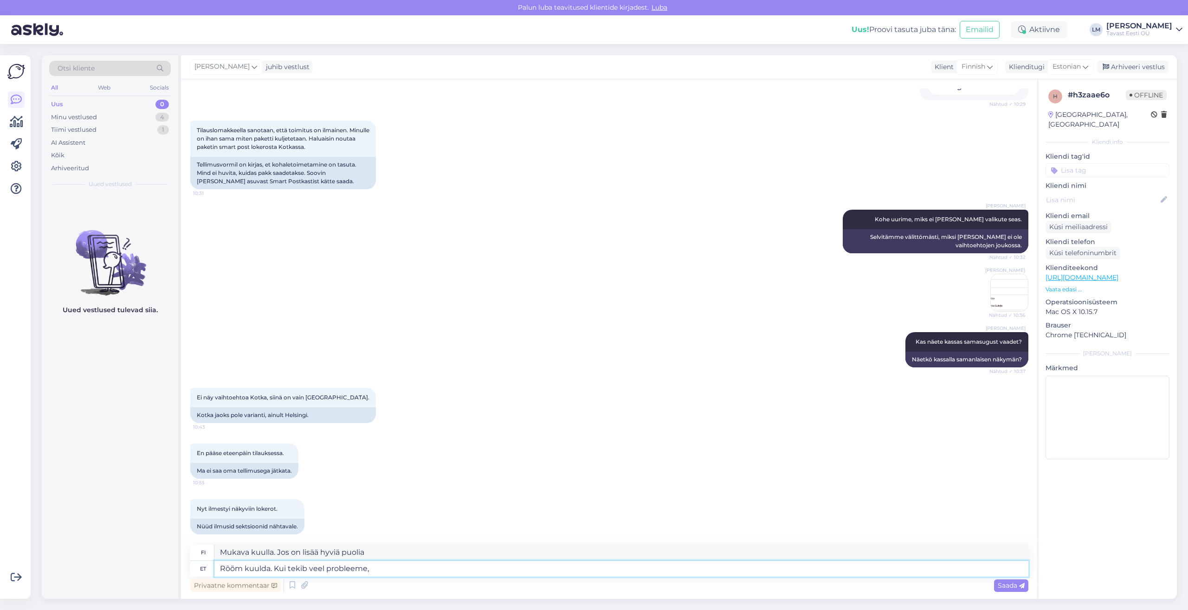
type textarea "Rõõm kuulda. Kui tekib veel probleeme,"
type textarea "Mukava kuulla. Jos sinulla on muita ongelmia,"
type textarea "Rõõm kuulda. Kui tekib veel probleeme, kirjutage ja"
type textarea "Mukava kuulla. Jos sinulla on muita ongelmia, kirjoita"
type textarea "Rõõm kuulda. Kui tekib veel probleeme, kirjutage ja lei"
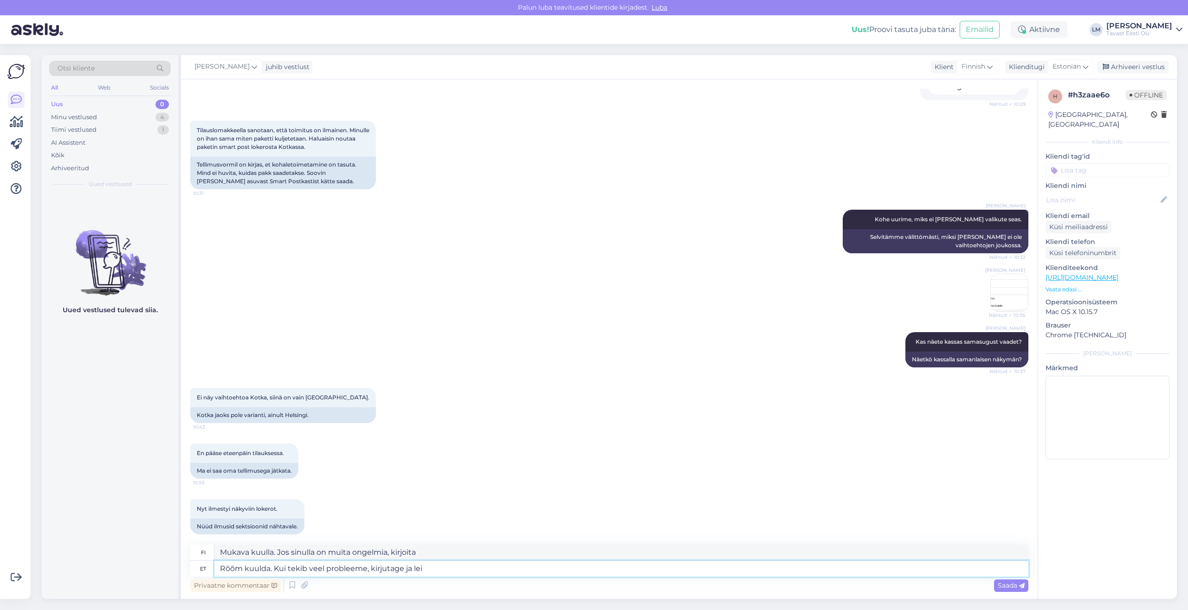
type textarea "Mukava kuulla. Jos sinulla on edelleen ongelmia, kirjoita ja"
type textarea "Rõõm kuulda. Kui tekib veel probleeme, kirjutage ja leiame la"
type textarea "Mukava kuulla. Jos sinulla on edelleen ongelmia, kirjoita meille, niin löydämme…"
type textarea "Rõõm kuulda. Kui tekib veel probleeme, kirjutage ja leiame lahenduse."
type textarea "Mukava kuulla. Jos sinulla on vielä ongelmia, kirjoita, niin löydämme ratkaisun."
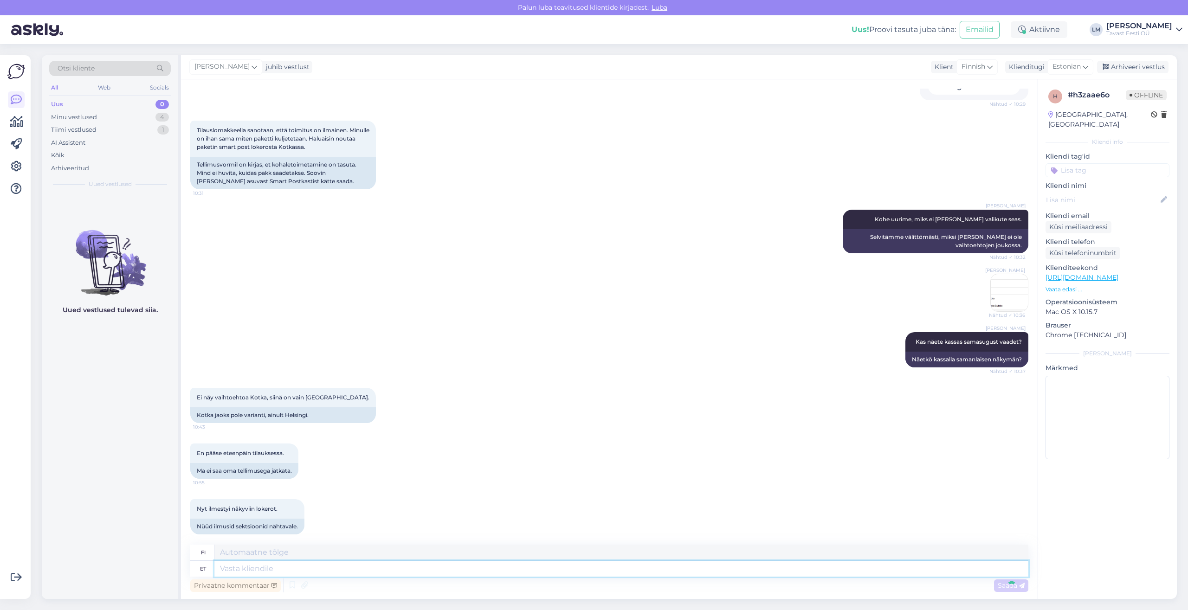
scroll to position [363, 0]
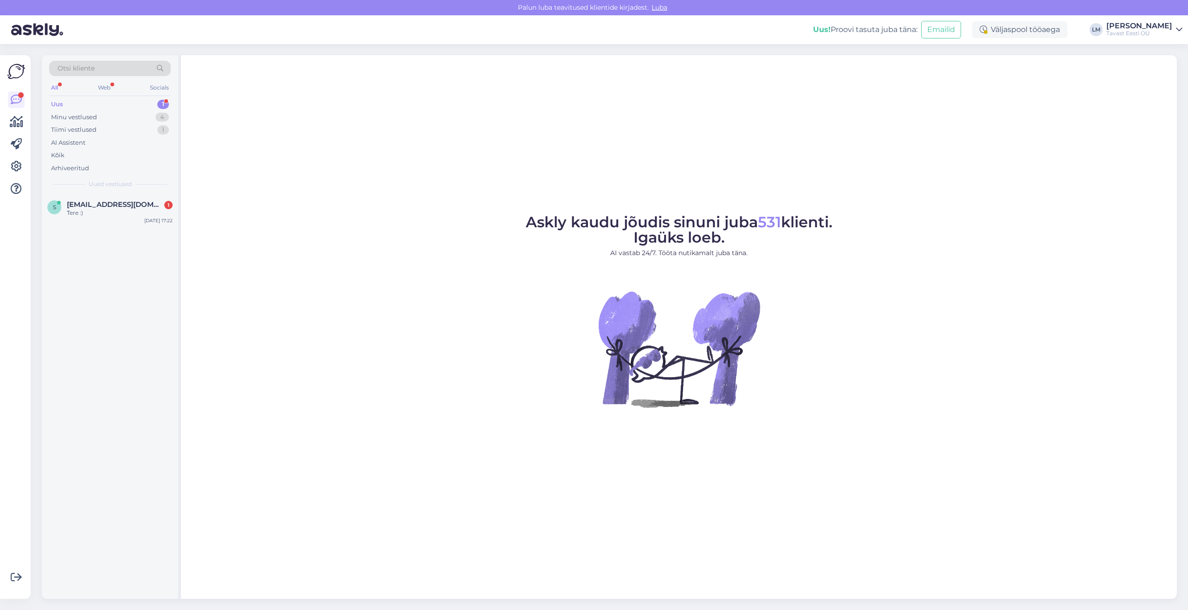
click at [82, 107] on div "Uus 1" at bounding box center [110, 104] width 122 height 13
click at [95, 210] on div at bounding box center [120, 213] width 106 height 8
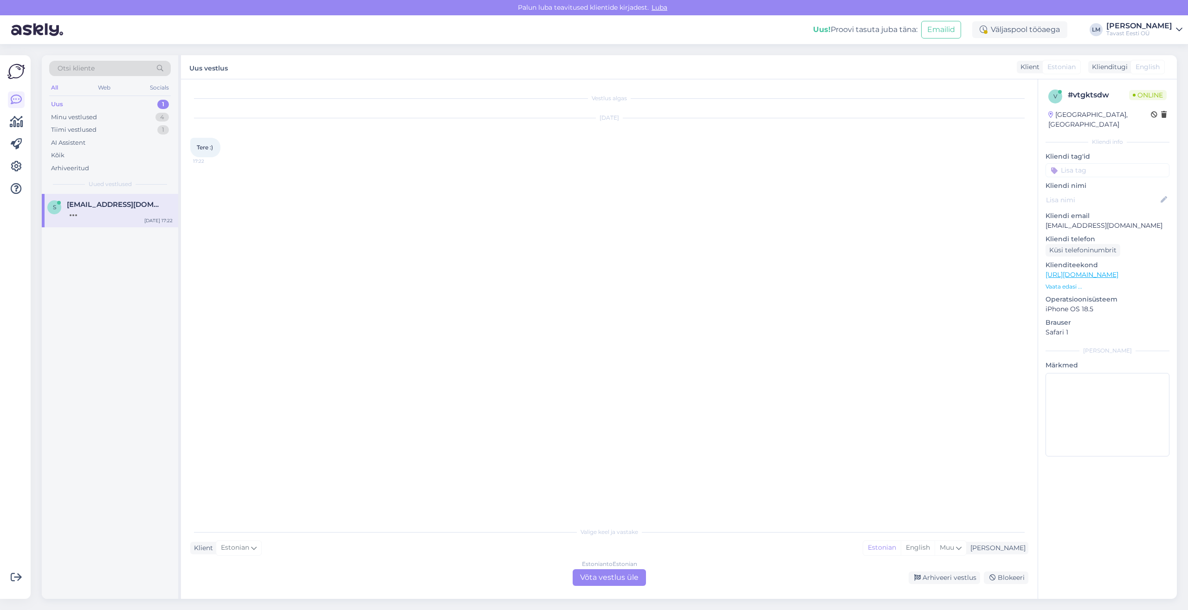
drag, startPoint x: 278, startPoint y: 574, endPoint x: 461, endPoint y: 576, distance: 183.3
click at [278, 573] on div "Estonian to Estonian Võta vestlus üle Arhiveeri vestlus Blokeeri" at bounding box center [609, 577] width 838 height 17
click at [609, 580] on div "Estonian to Estonian Võta vestlus üle" at bounding box center [609, 577] width 73 height 17
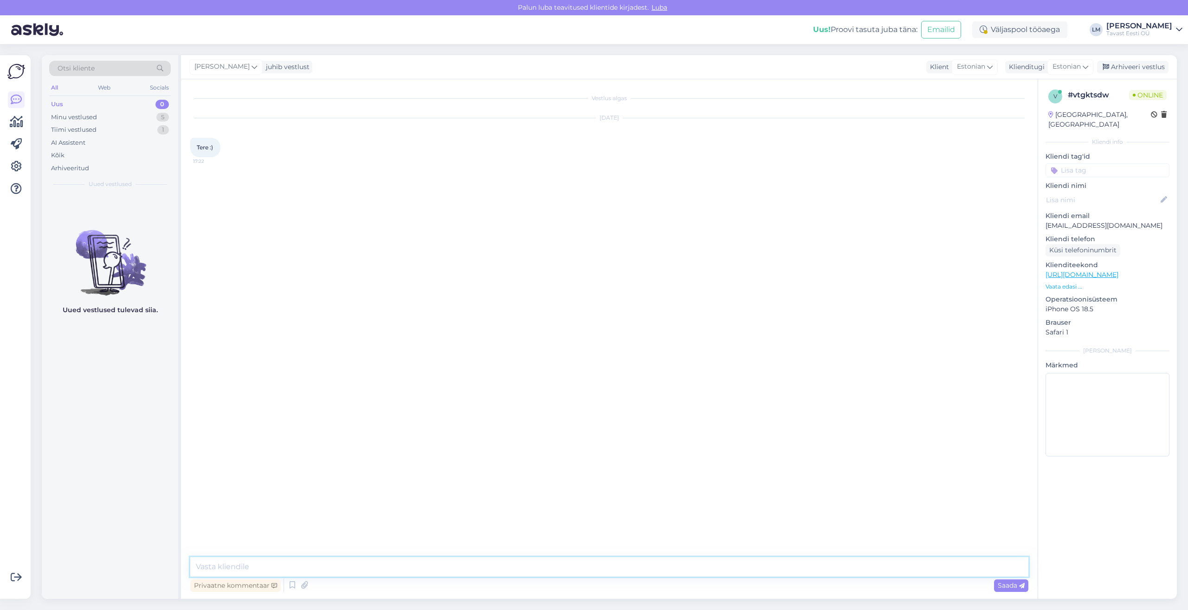
click at [425, 567] on textarea at bounding box center [609, 566] width 838 height 19
type textarea "Tere!"
click at [232, 566] on textarea at bounding box center [609, 566] width 838 height 19
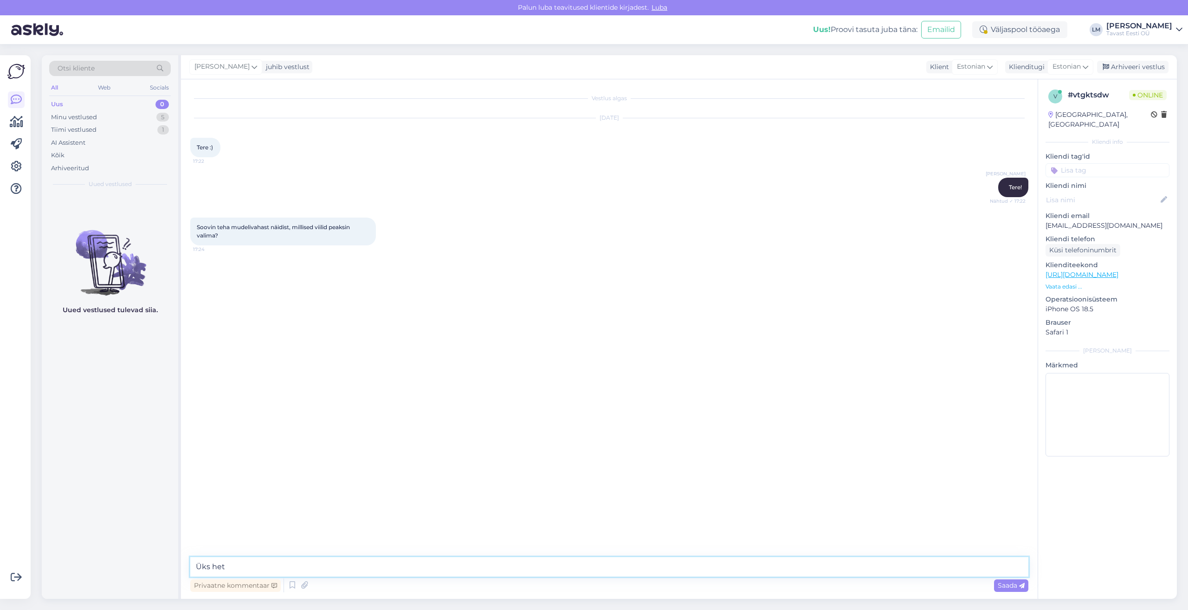
type textarea "Üks hetk"
paste textarea "[URL][DOMAIN_NAME]"
click at [683, 566] on textarea "Meil on vaha modelleerimiseks kahte sorti viilid: [URL][DOMAIN_NAME] ning" at bounding box center [609, 566] width 838 height 19
paste textarea "[URL][DOMAIN_NAME]"
drag, startPoint x: 371, startPoint y: 568, endPoint x: 313, endPoint y: 565, distance: 58.5
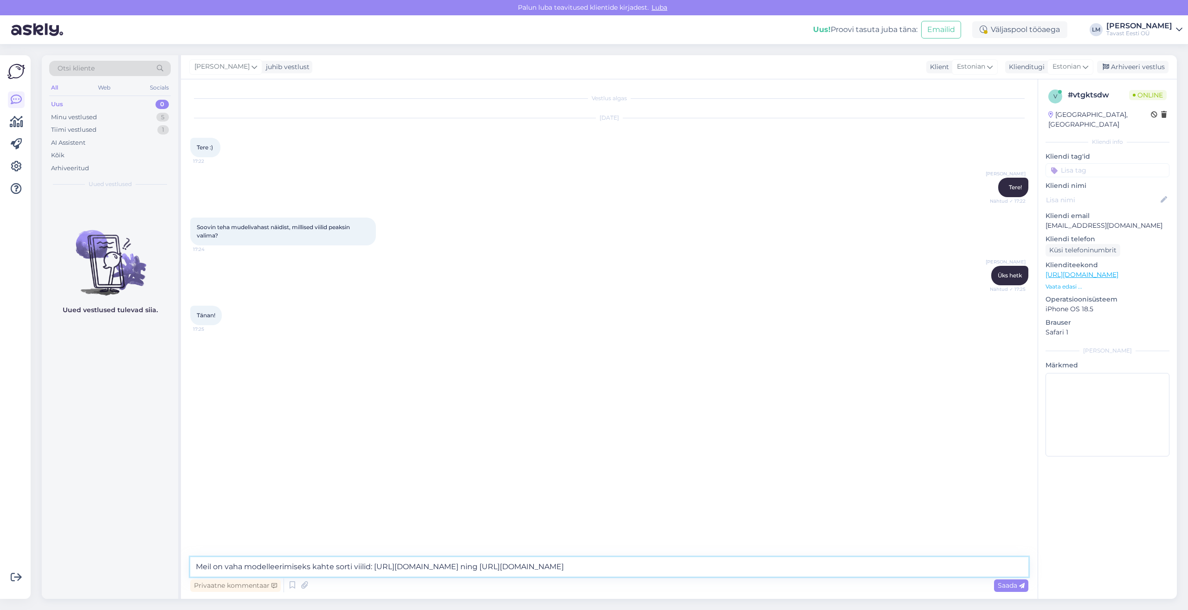
click at [313, 565] on textarea "Meil on vaha modelleerimiseks kahte sorti viilid: [URL][DOMAIN_NAME] ning [URL]…" at bounding box center [609, 566] width 838 height 19
type textarea "Meil on vaha modelleerimiseks sellised viilid: [URL][DOMAIN_NAME] ning [URL][DO…"
click at [1009, 588] on span "Saada" at bounding box center [1011, 585] width 27 height 8
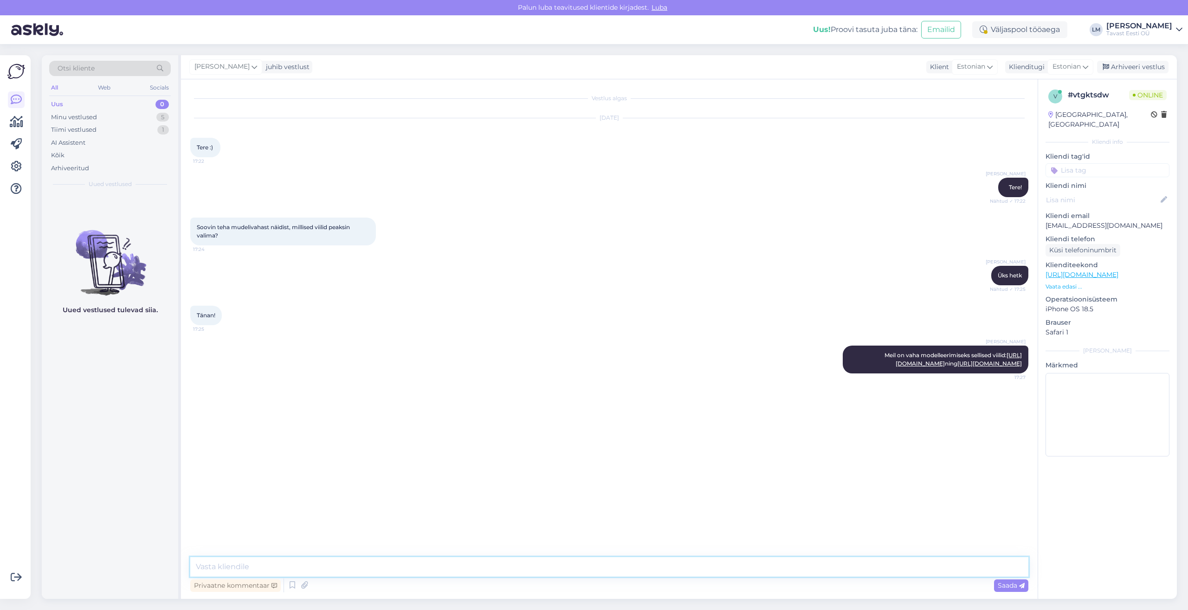
click at [295, 568] on textarea at bounding box center [609, 566] width 838 height 19
type textarea "Samuti võib kasutada erinevaid [PERSON_NAME]"
drag, startPoint x: 358, startPoint y: 568, endPoint x: 166, endPoint y: 567, distance: 191.7
click at [190, 567] on textarea "Samuti võib kasutada erinevaid [PERSON_NAME]" at bounding box center [609, 566] width 838 height 19
type textarea "Head õhtut!"
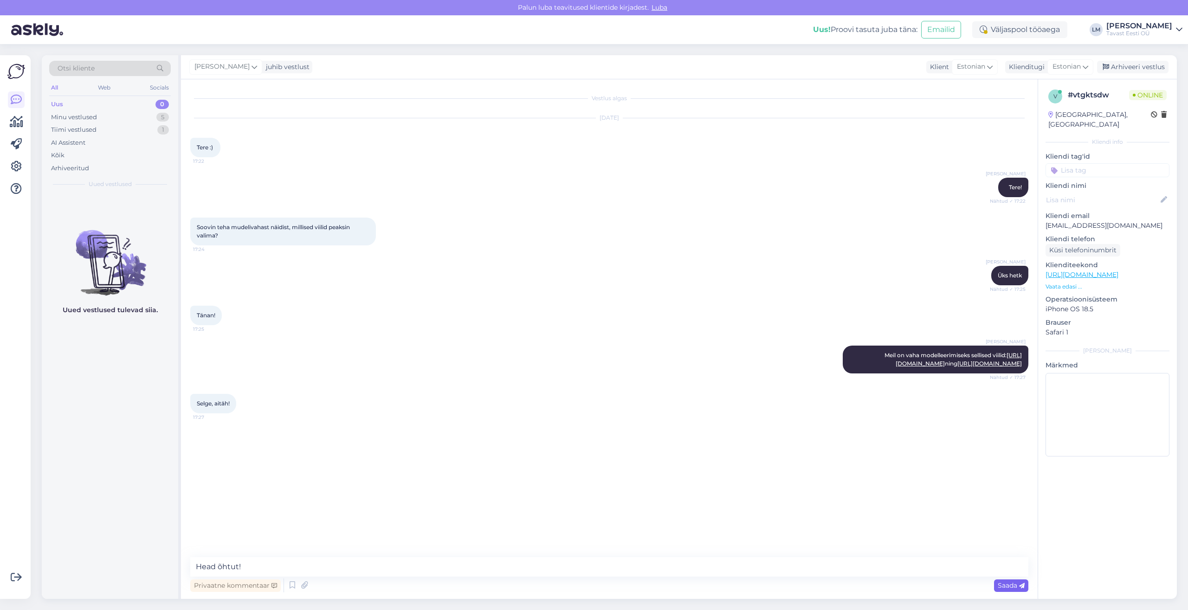
click at [1004, 587] on span "Saada" at bounding box center [1011, 585] width 27 height 8
click at [1159, 69] on div "Arhiveeri vestlus" at bounding box center [1132, 67] width 71 height 13
